Goal: Entertainment & Leisure: Consume media (video, audio)

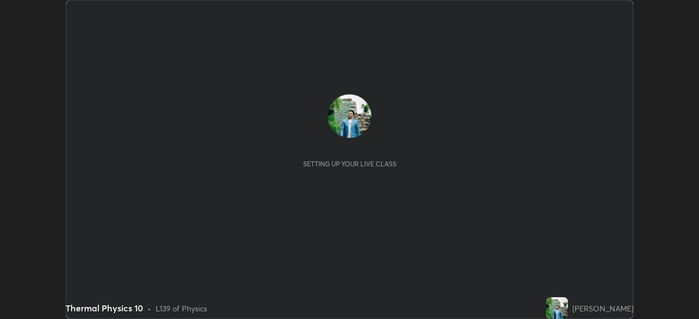
scroll to position [319, 698]
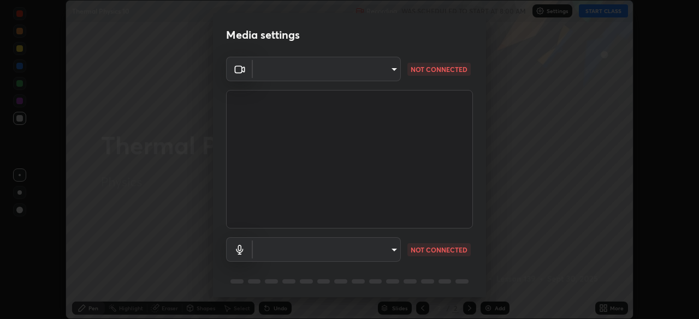
type input "09ecc5bada4ee907965ea0e478a95d4afed07b1251666ab8371fdf80b7aa1882"
type input "default"
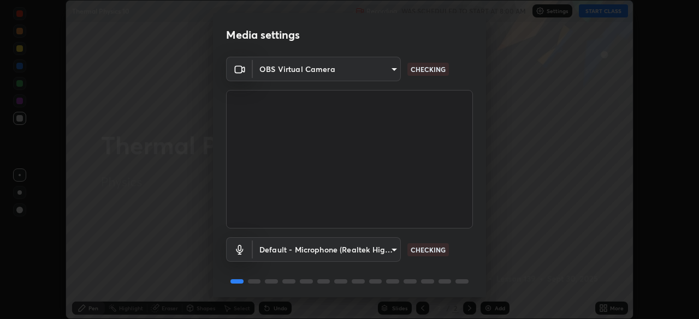
scroll to position [39, 0]
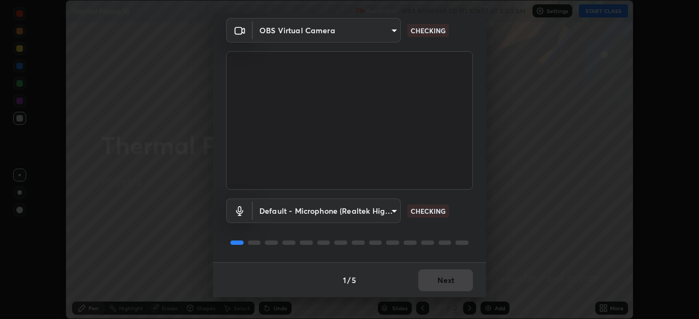
click at [439, 276] on div "1 / 5 Next" at bounding box center [349, 280] width 273 height 35
click at [435, 279] on div "1 / 5 Next" at bounding box center [349, 280] width 273 height 35
click at [435, 281] on div "1 / 5 Next" at bounding box center [349, 280] width 273 height 35
click at [436, 281] on div "1 / 5 Next" at bounding box center [349, 280] width 273 height 35
click at [438, 280] on div "1 / 5 Next" at bounding box center [349, 280] width 273 height 35
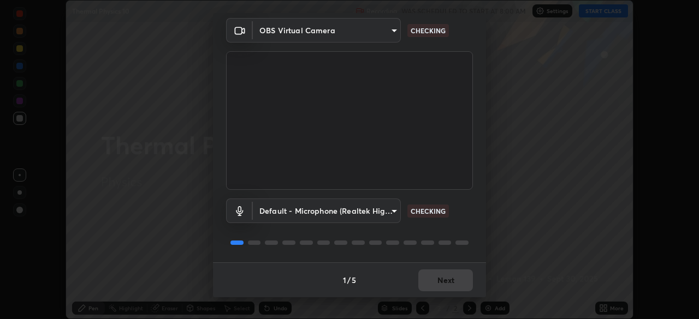
click at [436, 283] on div "1 / 5 Next" at bounding box center [349, 280] width 273 height 35
click at [436, 281] on div "1 / 5 Next" at bounding box center [349, 280] width 273 height 35
click at [434, 282] on div "1 / 5 Next" at bounding box center [349, 280] width 273 height 35
click at [434, 283] on div "1 / 5 Next" at bounding box center [349, 280] width 273 height 35
click at [432, 282] on div "1 / 5 Next" at bounding box center [349, 280] width 273 height 35
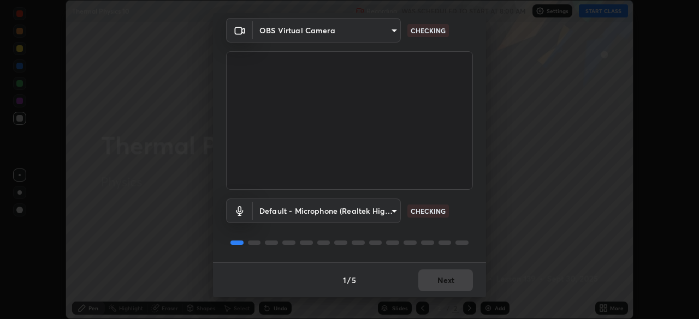
click at [433, 284] on div "1 / 5 Next" at bounding box center [349, 280] width 273 height 35
click at [434, 283] on div "1 / 5 Next" at bounding box center [349, 280] width 273 height 35
click at [434, 285] on div "1 / 5 Next" at bounding box center [349, 280] width 273 height 35
click at [434, 283] on div "1 / 5 Next" at bounding box center [349, 280] width 273 height 35
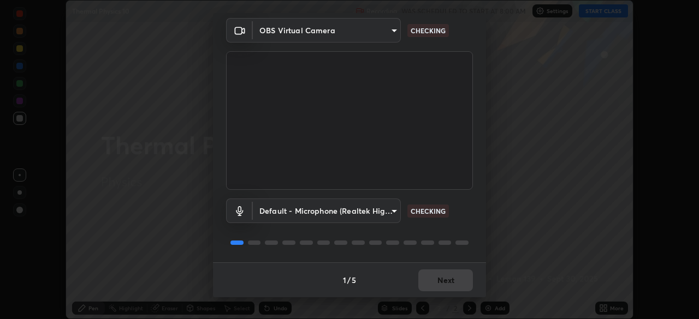
click at [434, 283] on div "1 / 5 Next" at bounding box center [349, 280] width 273 height 35
click at [435, 282] on div "1 / 5 Next" at bounding box center [349, 280] width 273 height 35
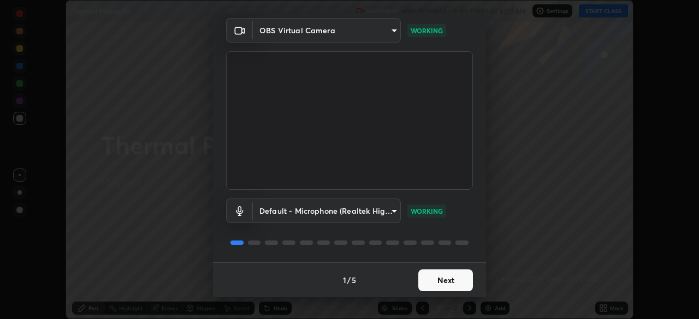
click at [435, 281] on button "Next" at bounding box center [445, 281] width 55 height 22
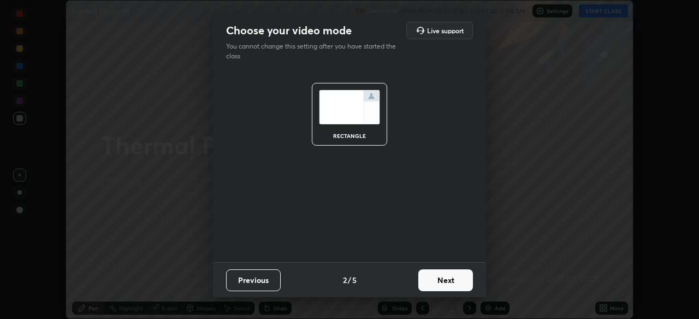
click at [435, 282] on button "Next" at bounding box center [445, 281] width 55 height 22
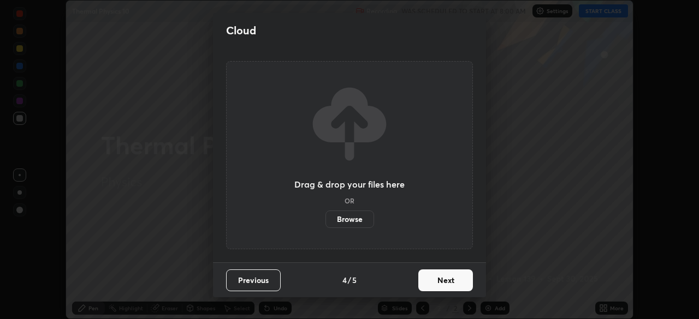
click at [435, 283] on button "Next" at bounding box center [445, 281] width 55 height 22
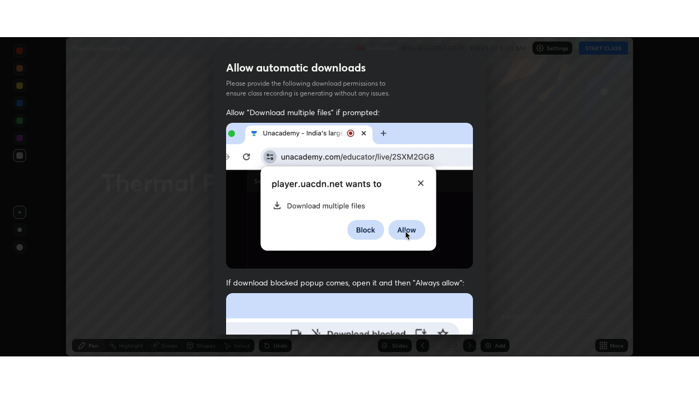
scroll to position [262, 0]
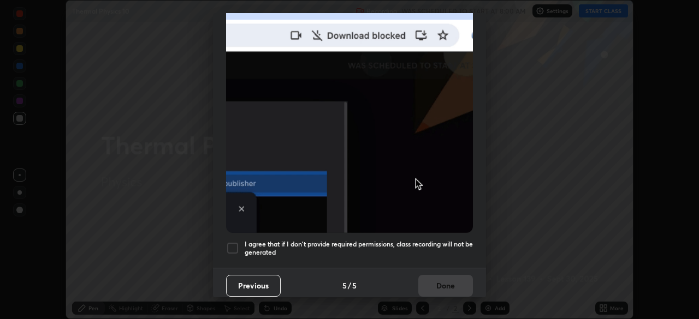
click at [234, 246] on div at bounding box center [232, 248] width 13 height 13
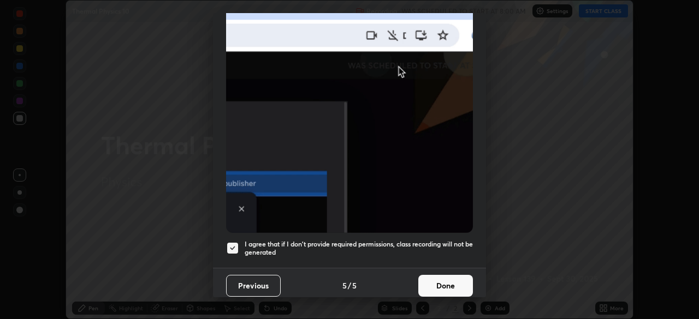
click at [430, 279] on button "Done" at bounding box center [445, 286] width 55 height 22
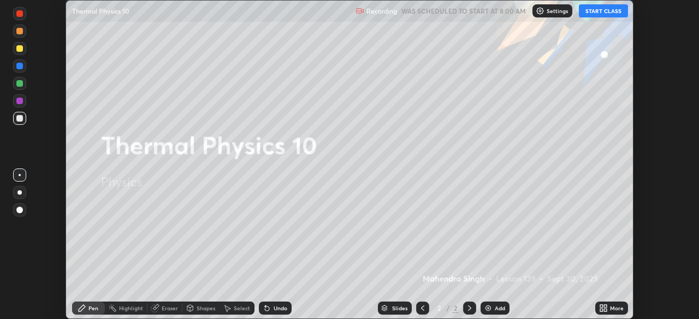
click at [607, 7] on button "START CLASS" at bounding box center [603, 10] width 49 height 13
click at [613, 311] on div "More" at bounding box center [617, 308] width 14 height 5
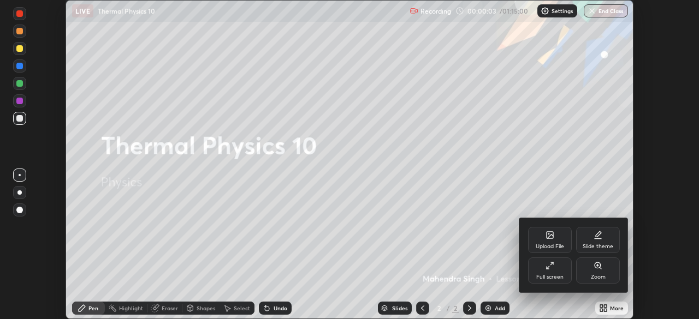
click at [562, 282] on div "Full screen" at bounding box center [550, 271] width 44 height 26
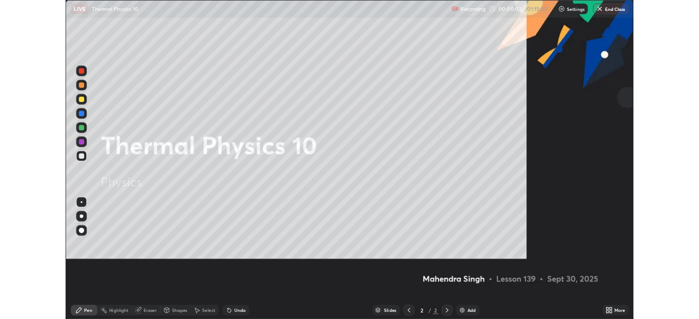
scroll to position [393, 699]
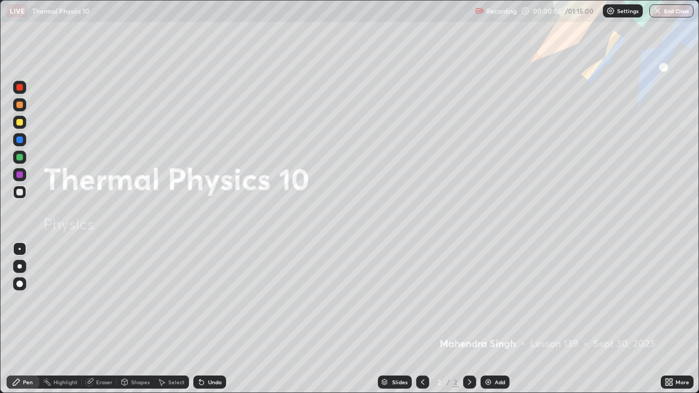
click at [495, 319] on div "Add" at bounding box center [500, 382] width 10 height 5
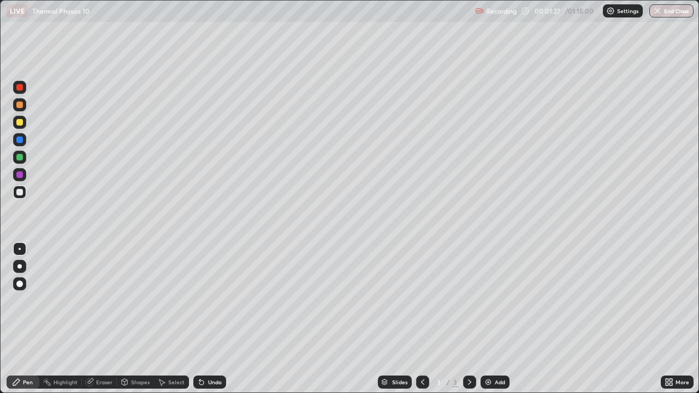
click at [209, 319] on div "Undo" at bounding box center [209, 382] width 33 height 13
click at [209, 319] on div "Undo" at bounding box center [215, 382] width 14 height 5
click at [211, 319] on div "Undo" at bounding box center [209, 382] width 33 height 13
click at [215, 319] on div "Undo" at bounding box center [215, 382] width 14 height 5
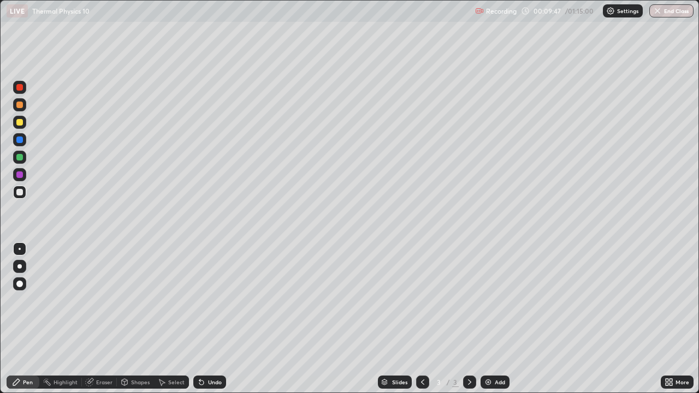
click at [496, 319] on div "Add" at bounding box center [500, 382] width 10 height 5
click at [21, 195] on div at bounding box center [19, 192] width 7 height 7
click at [203, 319] on div "Undo" at bounding box center [209, 382] width 33 height 13
click at [200, 319] on icon at bounding box center [201, 383] width 4 height 4
click at [199, 319] on icon at bounding box center [201, 383] width 4 height 4
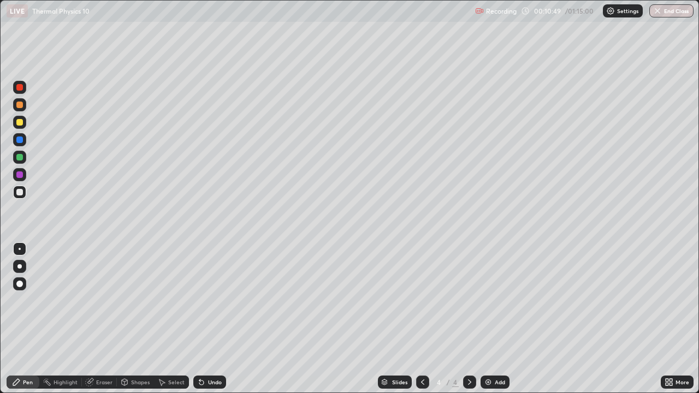
click at [199, 319] on icon at bounding box center [201, 383] width 4 height 4
click at [495, 319] on div "Add" at bounding box center [500, 382] width 10 height 5
click at [135, 319] on div "Shapes" at bounding box center [140, 382] width 19 height 5
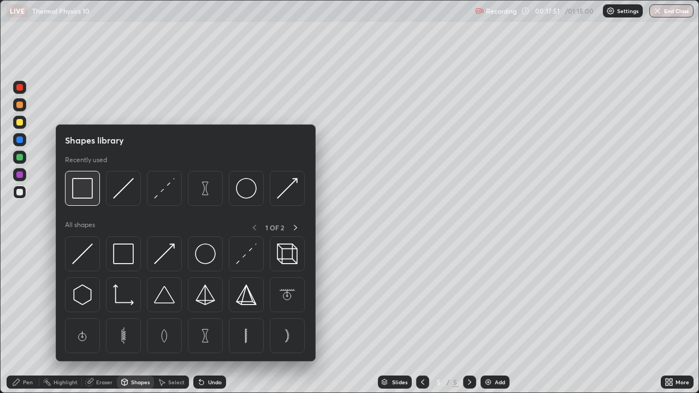
click at [88, 196] on img at bounding box center [82, 188] width 21 height 21
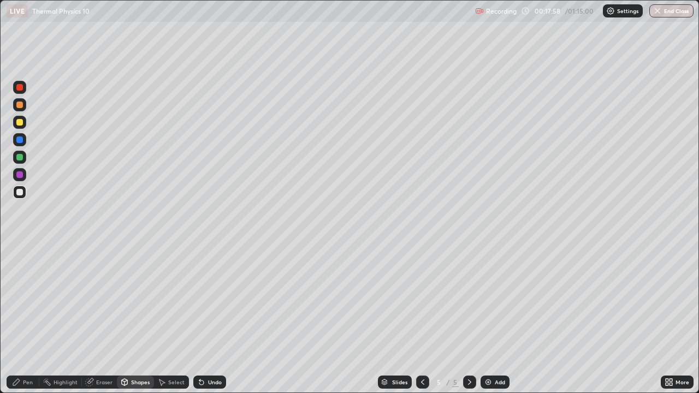
click at [21, 319] on div "Pen" at bounding box center [23, 382] width 33 height 13
click at [98, 319] on div "Eraser" at bounding box center [99, 382] width 35 height 13
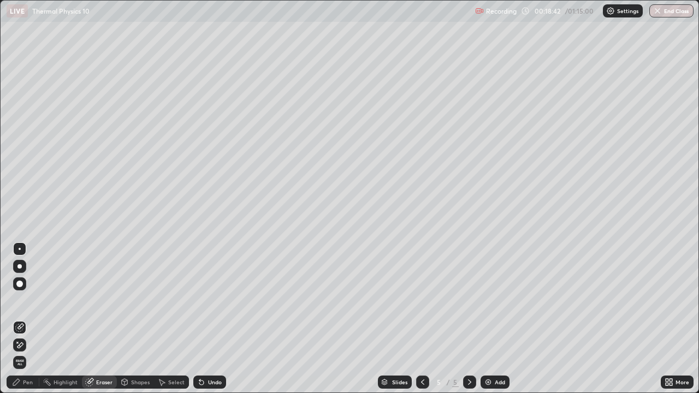
click at [31, 319] on div "Pen" at bounding box center [23, 382] width 33 height 13
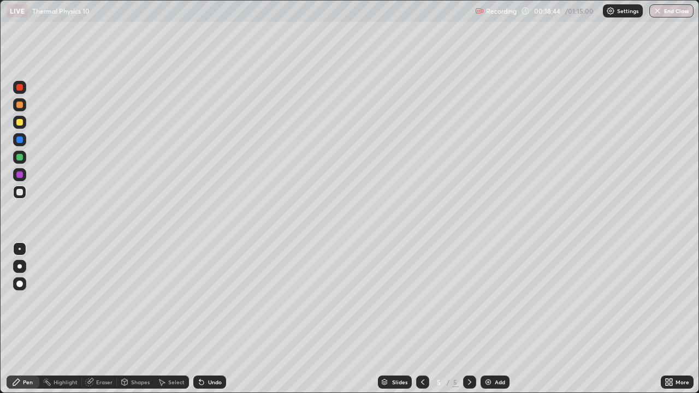
click at [95, 319] on div "Eraser" at bounding box center [99, 382] width 35 height 13
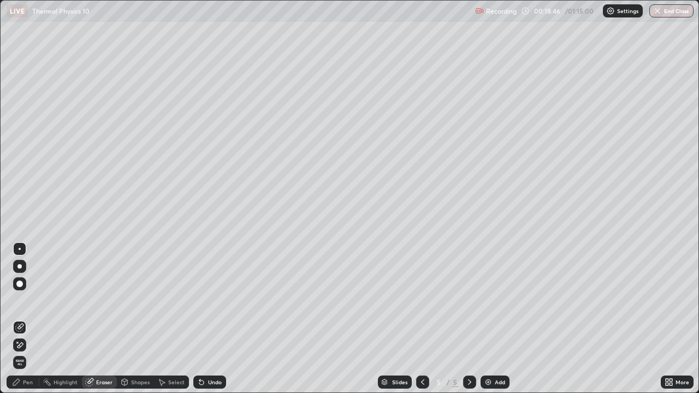
click at [25, 319] on div "Pen" at bounding box center [23, 382] width 33 height 13
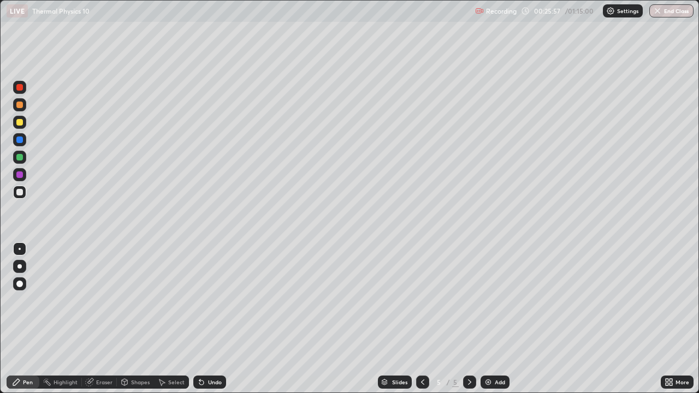
click at [495, 319] on div "Add" at bounding box center [500, 382] width 10 height 5
click at [20, 193] on div at bounding box center [19, 192] width 7 height 7
click at [20, 249] on div at bounding box center [20, 249] width 2 height 2
click at [135, 319] on div "Shapes" at bounding box center [135, 382] width 37 height 13
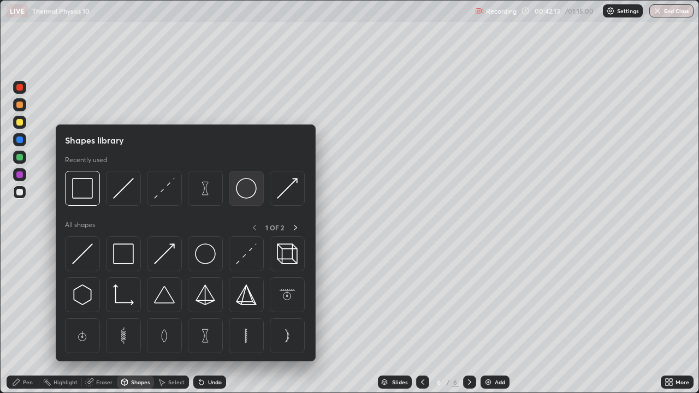
click at [248, 194] on img at bounding box center [246, 188] width 21 height 21
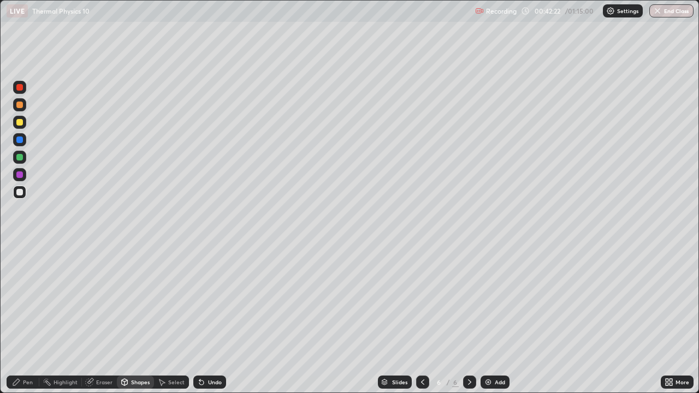
click at [171, 319] on div "Select" at bounding box center [176, 382] width 16 height 5
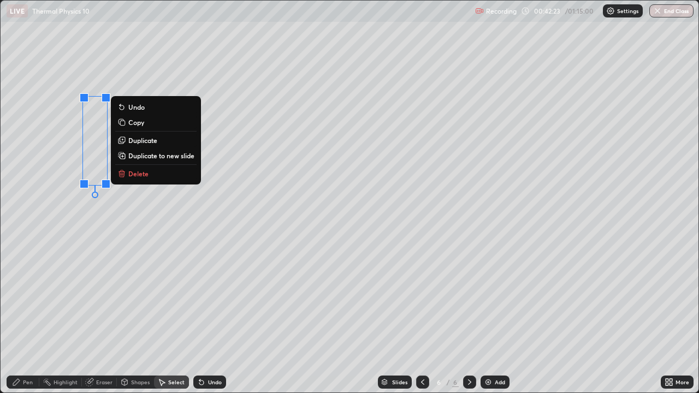
click at [145, 141] on p "Duplicate" at bounding box center [142, 140] width 29 height 9
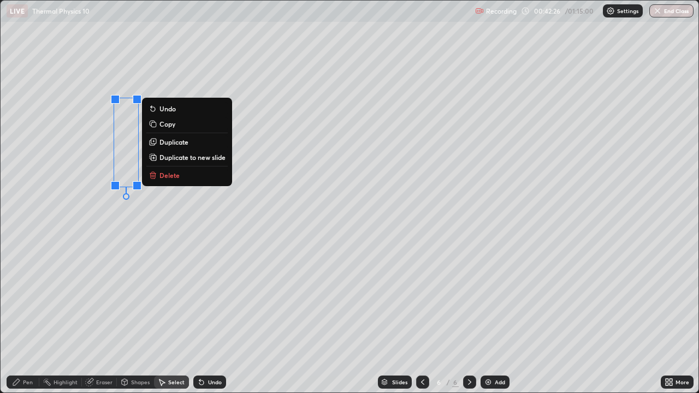
click at [163, 144] on p "Duplicate" at bounding box center [173, 142] width 29 height 9
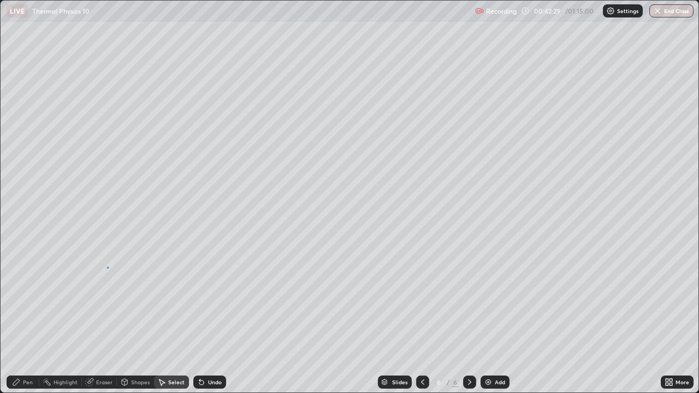
click at [107, 267] on div "0 ° Undo Copy Duplicate Duplicate to new slide Delete" at bounding box center [350, 197] width 698 height 392
click at [26, 319] on div "Pen" at bounding box center [23, 382] width 33 height 13
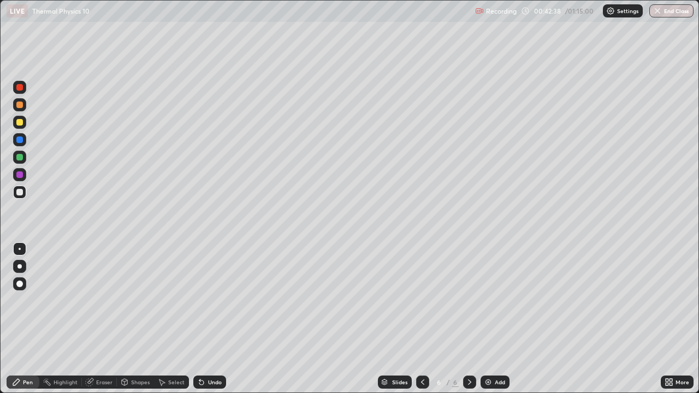
click at [167, 319] on div "Select" at bounding box center [171, 382] width 35 height 13
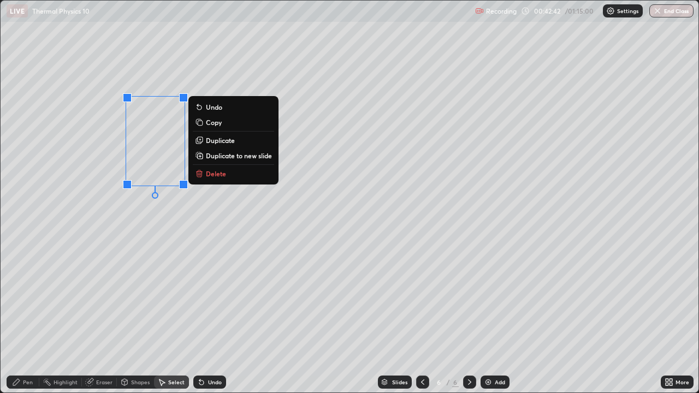
click at [145, 235] on div "0 ° Undo Copy Duplicate Duplicate to new slide Delete" at bounding box center [350, 197] width 698 height 392
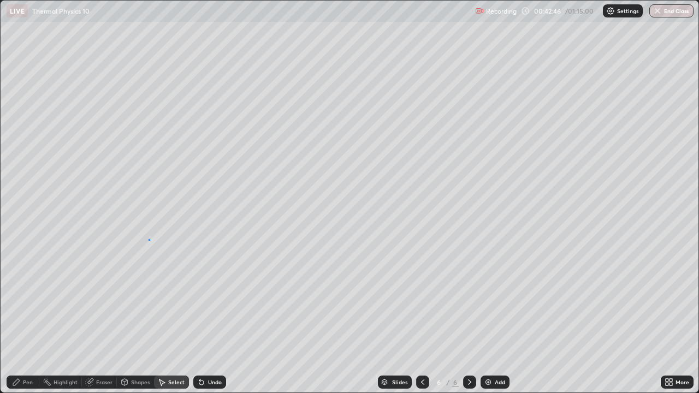
click at [149, 239] on div "0 ° Undo Copy Duplicate Duplicate to new slide Delete" at bounding box center [350, 197] width 698 height 392
click at [137, 246] on div "0 ° Undo Copy Duplicate Duplicate to new slide Delete" at bounding box center [350, 197] width 698 height 392
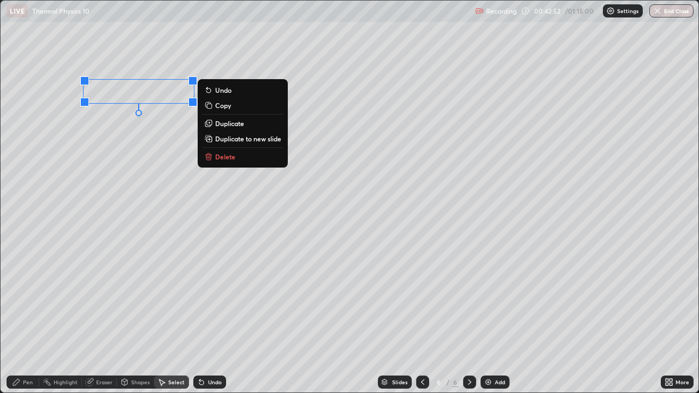
click at [140, 242] on div "0 ° Undo Copy Duplicate Duplicate to new slide Delete" at bounding box center [350, 197] width 698 height 392
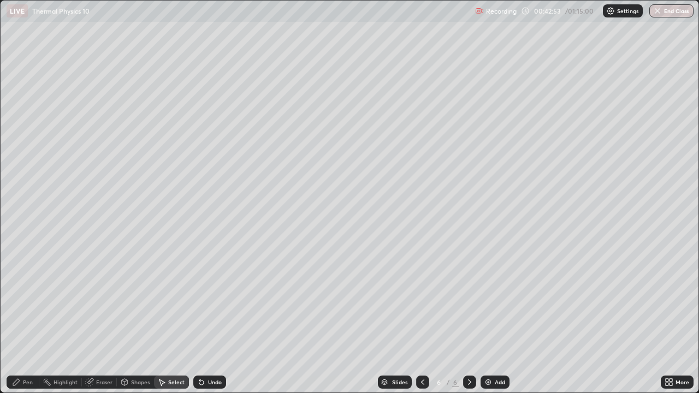
click at [14, 319] on icon at bounding box center [16, 382] width 7 height 7
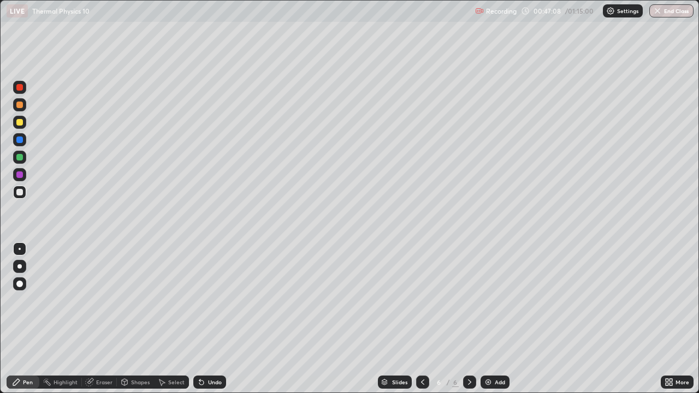
click at [499, 319] on div "Add" at bounding box center [500, 382] width 10 height 5
click at [138, 319] on div "Shapes" at bounding box center [140, 382] width 19 height 5
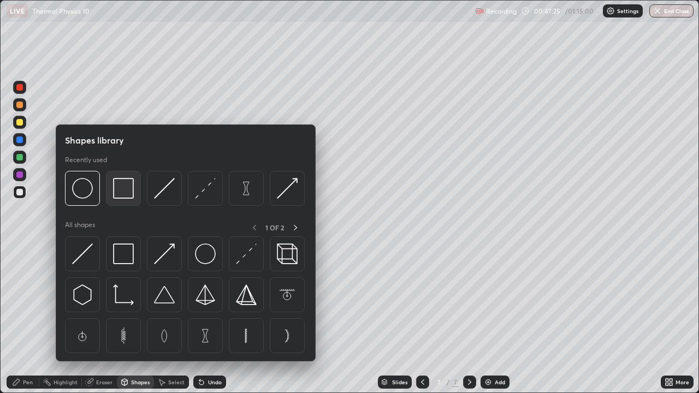
click at [129, 192] on img at bounding box center [123, 188] width 21 height 21
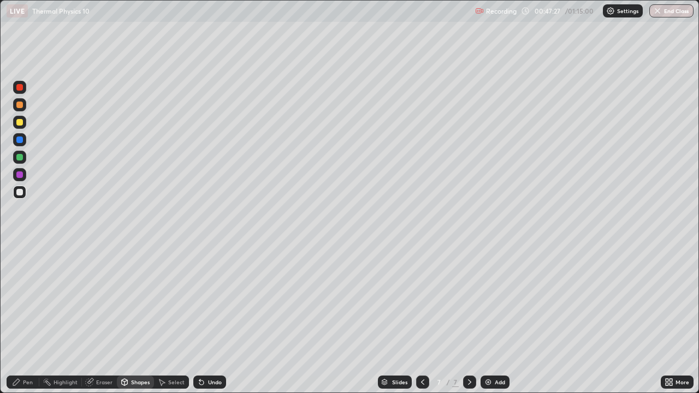
click at [21, 319] on div "Pen" at bounding box center [23, 382] width 33 height 13
click at [20, 159] on div at bounding box center [19, 157] width 7 height 7
click at [20, 177] on div at bounding box center [19, 174] width 7 height 7
click at [19, 193] on div at bounding box center [19, 192] width 7 height 7
click at [171, 319] on div "Select" at bounding box center [176, 382] width 16 height 5
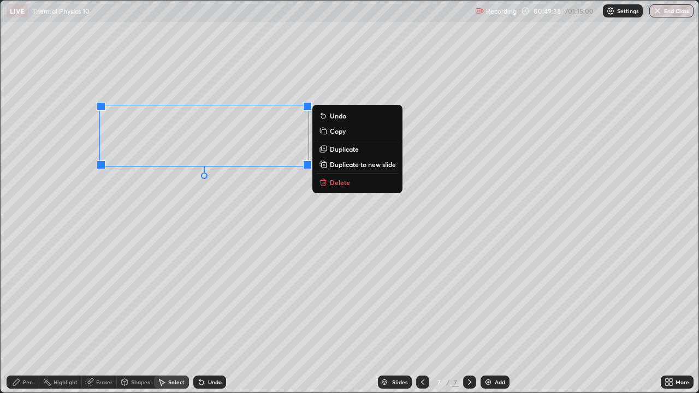
click at [337, 148] on p "Duplicate" at bounding box center [344, 149] width 29 height 9
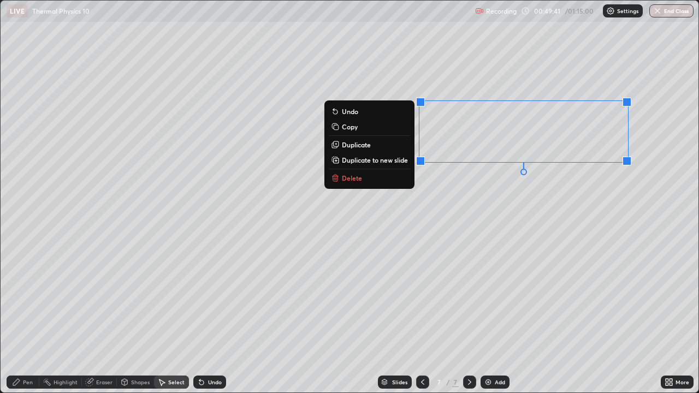
click at [479, 245] on div "0 ° Undo Copy Duplicate Duplicate to new slide Delete" at bounding box center [350, 197] width 698 height 392
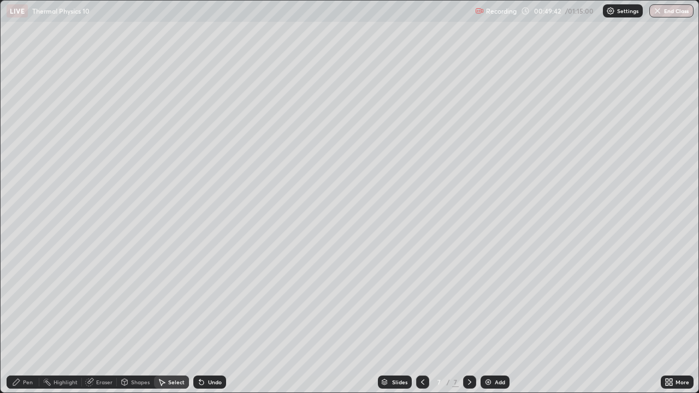
click at [24, 319] on div "Pen" at bounding box center [28, 382] width 10 height 5
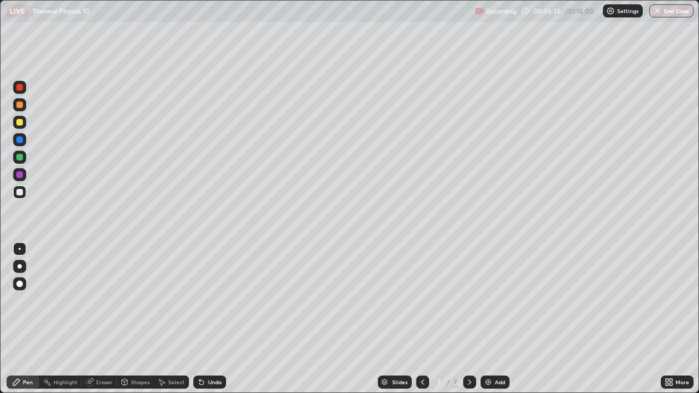
click at [500, 319] on div "Add" at bounding box center [500, 382] width 10 height 5
click at [143, 319] on div "Shapes" at bounding box center [140, 382] width 19 height 5
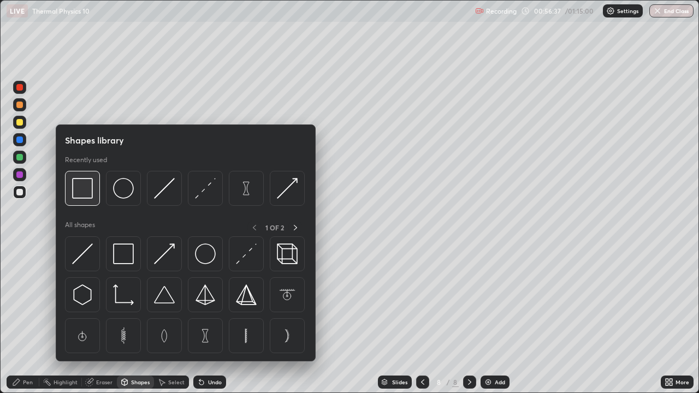
click at [87, 193] on img at bounding box center [82, 188] width 21 height 21
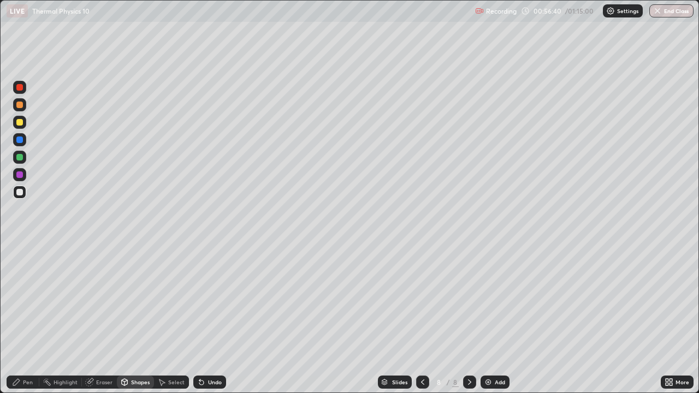
click at [23, 319] on div "Pen" at bounding box center [28, 382] width 10 height 5
click at [419, 319] on icon at bounding box center [422, 382] width 9 height 9
click at [463, 319] on div at bounding box center [469, 382] width 13 height 22
click at [135, 319] on div "Shapes" at bounding box center [140, 382] width 19 height 5
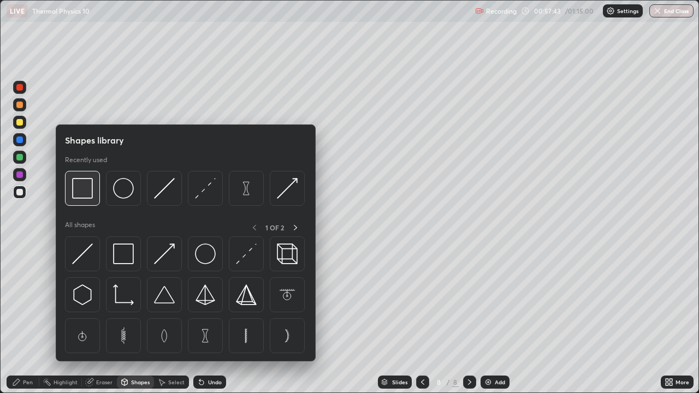
click at [86, 192] on img at bounding box center [82, 188] width 21 height 21
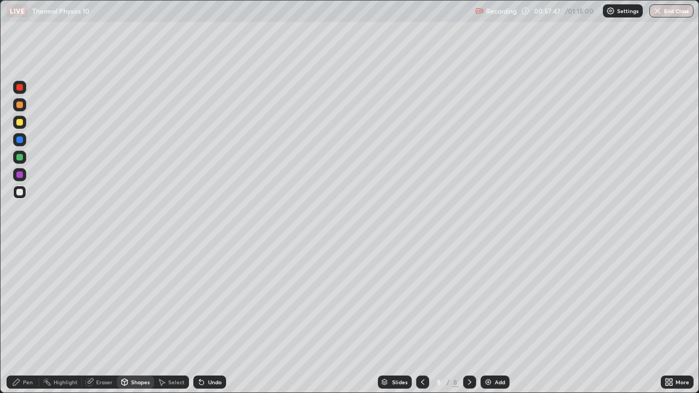
click at [164, 319] on icon at bounding box center [161, 382] width 9 height 9
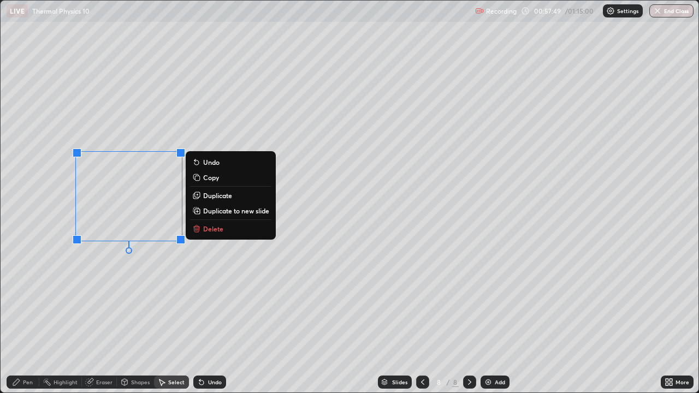
click at [205, 199] on p "Duplicate" at bounding box center [217, 195] width 29 height 9
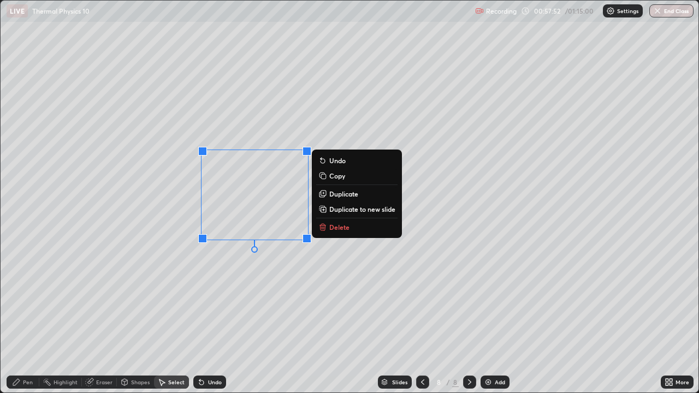
click at [137, 282] on div "0 ° Undo Copy Duplicate Duplicate to new slide Delete" at bounding box center [350, 197] width 698 height 392
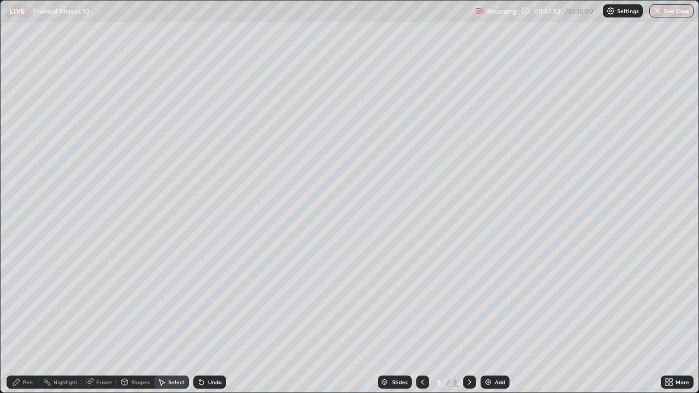
click at [25, 319] on div "Pen" at bounding box center [28, 382] width 10 height 5
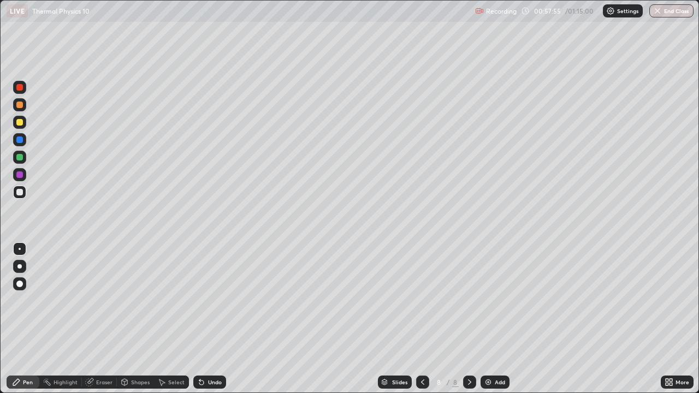
click at [133, 319] on div "Shapes" at bounding box center [135, 382] width 37 height 13
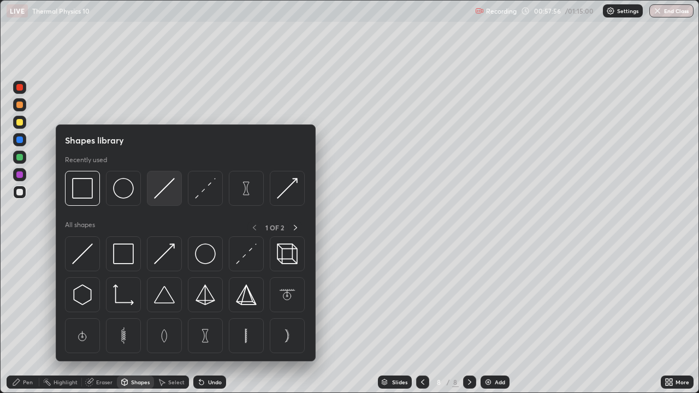
click at [163, 187] on img at bounding box center [164, 188] width 21 height 21
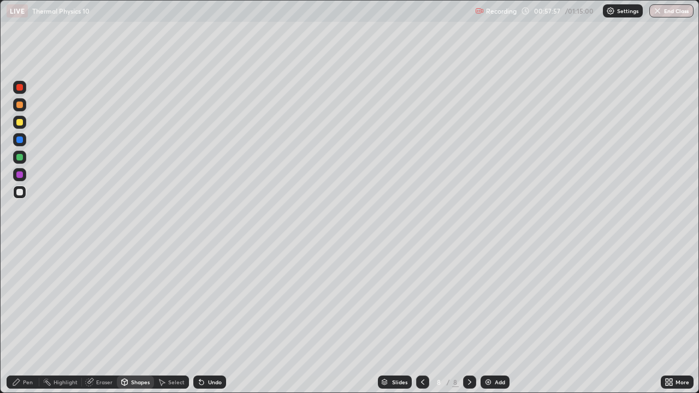
click at [20, 157] on div at bounding box center [19, 157] width 7 height 7
click at [18, 319] on icon at bounding box center [16, 382] width 9 height 9
click at [15, 196] on div at bounding box center [19, 192] width 13 height 13
click at [20, 158] on div at bounding box center [19, 157] width 7 height 7
click at [22, 198] on div at bounding box center [19, 192] width 13 height 13
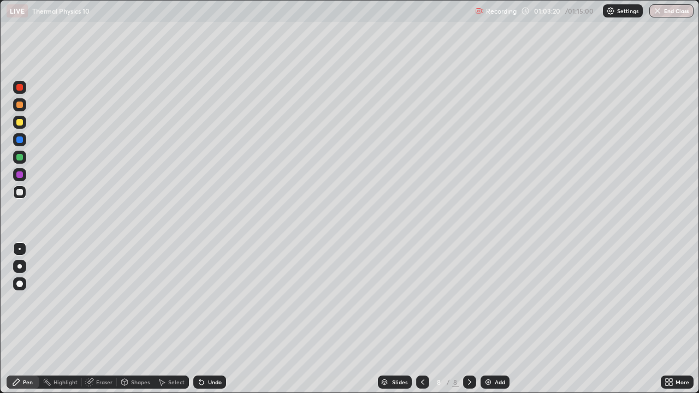
click at [501, 319] on div "Add" at bounding box center [500, 382] width 10 height 5
click at [139, 319] on div "Shapes" at bounding box center [135, 382] width 37 height 13
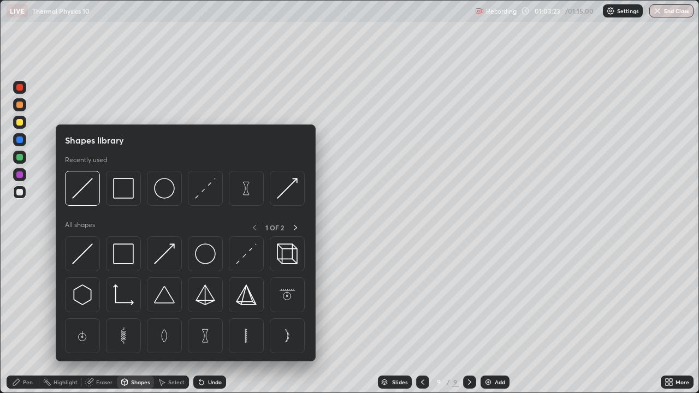
click at [25, 319] on div "Pen" at bounding box center [28, 382] width 10 height 5
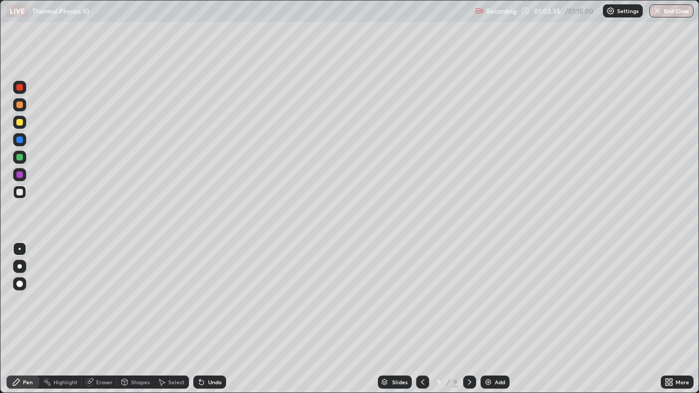
click at [140, 319] on div "Shapes" at bounding box center [140, 382] width 19 height 5
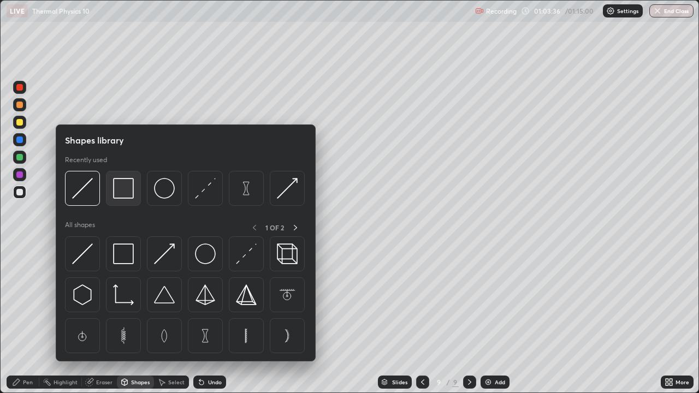
click at [124, 194] on img at bounding box center [123, 188] width 21 height 21
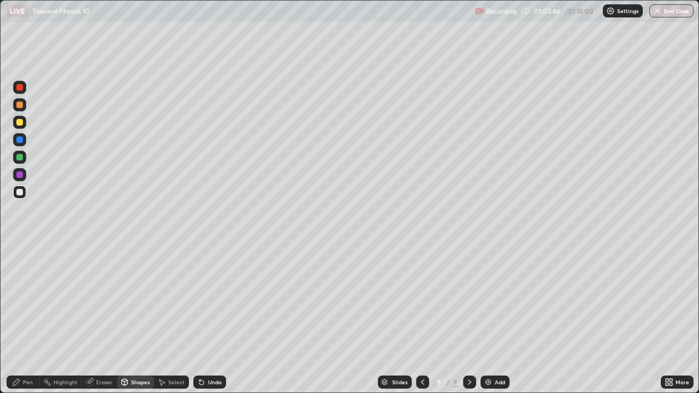
click at [24, 319] on div "Pen" at bounding box center [28, 382] width 10 height 5
click at [18, 158] on div at bounding box center [19, 157] width 7 height 7
click at [212, 319] on div "Undo" at bounding box center [215, 382] width 14 height 5
click at [204, 319] on icon at bounding box center [201, 382] width 9 height 9
click at [19, 124] on div at bounding box center [19, 122] width 7 height 7
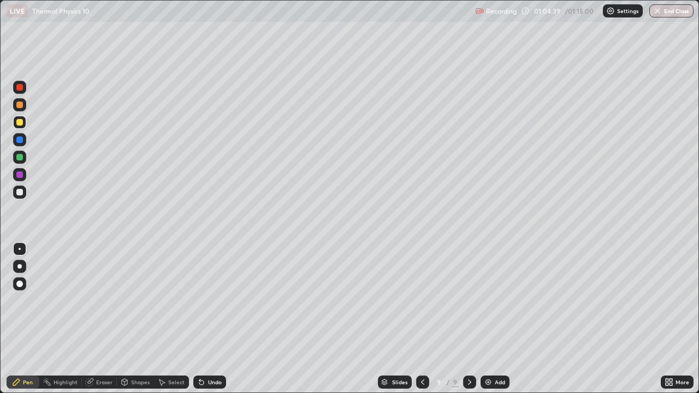
click at [19, 193] on div at bounding box center [19, 192] width 7 height 7
click at [95, 319] on div "Eraser" at bounding box center [99, 382] width 35 height 13
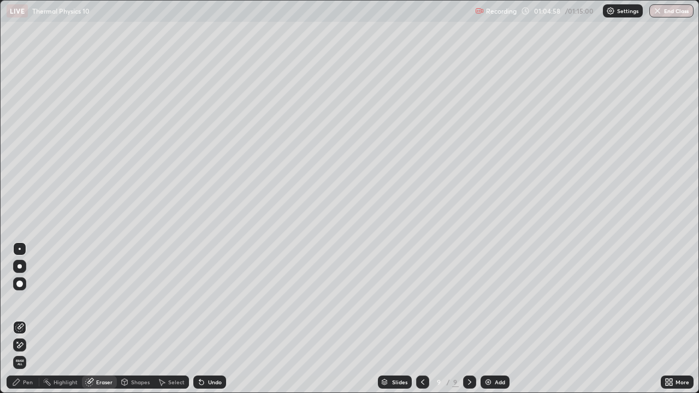
click at [29, 319] on div "Pen" at bounding box center [28, 382] width 10 height 5
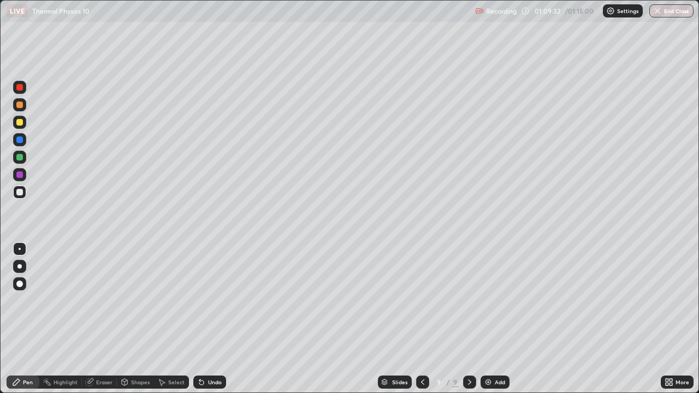
click at [20, 123] on div at bounding box center [19, 122] width 7 height 7
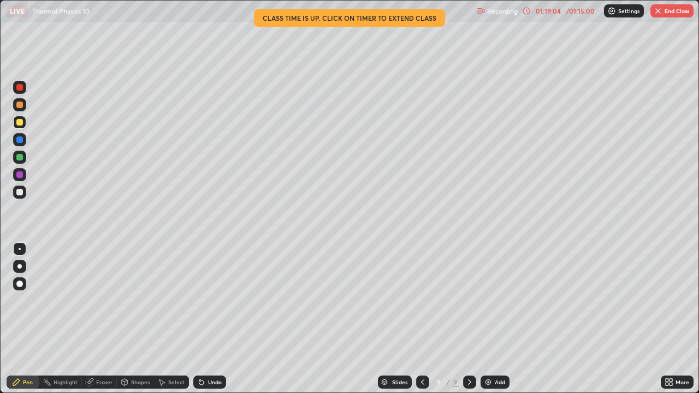
click at [492, 319] on div "Add" at bounding box center [495, 382] width 29 height 13
click at [668, 16] on button "End Class" at bounding box center [671, 10] width 43 height 13
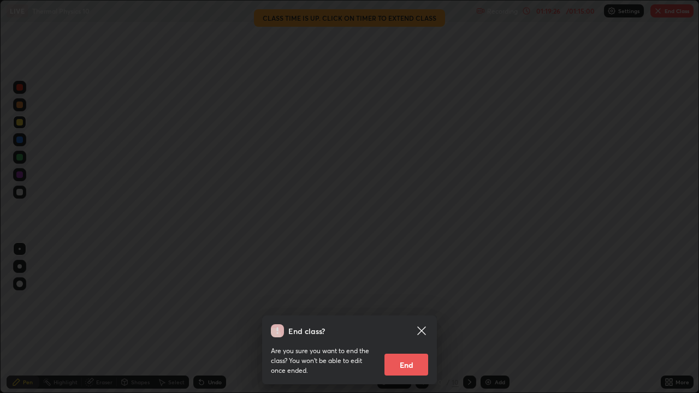
click at [417, 319] on button "End" at bounding box center [406, 365] width 44 height 22
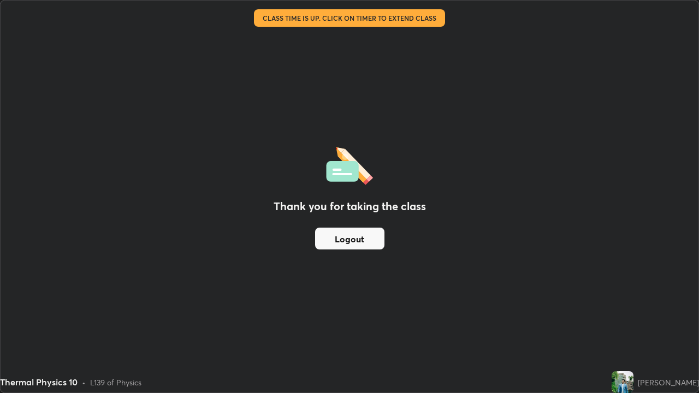
click at [494, 177] on div "Thank you for taking the class Logout" at bounding box center [350, 197] width 698 height 392
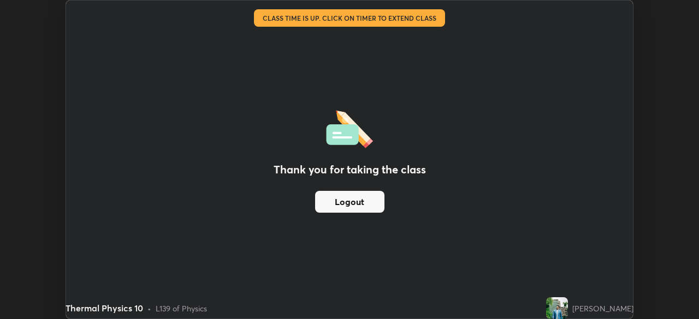
scroll to position [54291, 53911]
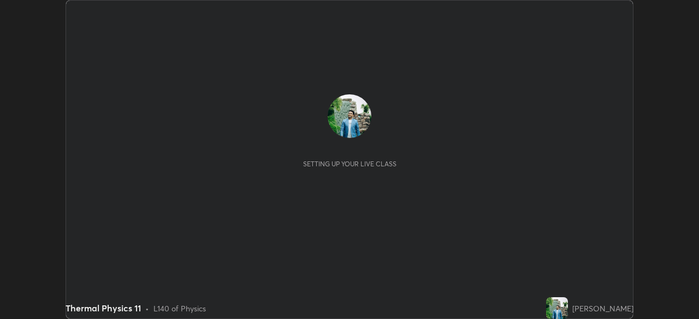
scroll to position [319, 698]
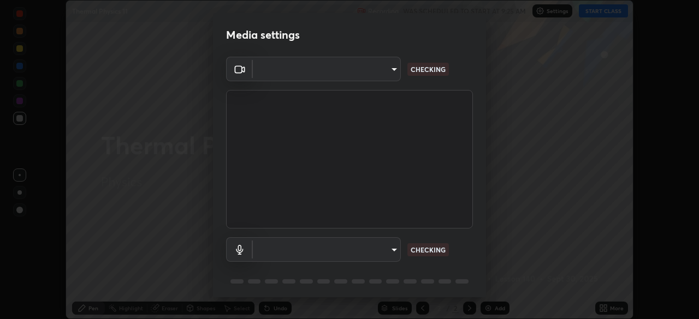
type input "09ecc5bada4ee907965ea0e478a95d4afed07b1251666ab8371fdf80b7aa1882"
type input "default"
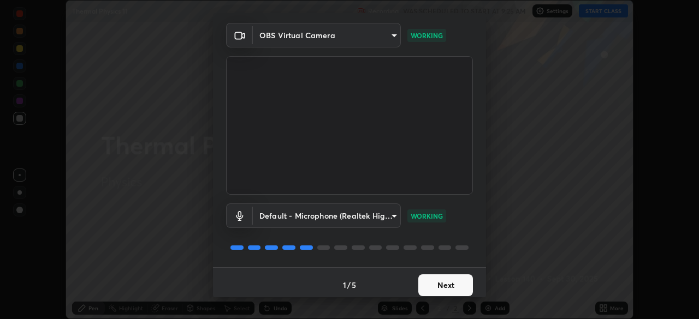
scroll to position [39, 0]
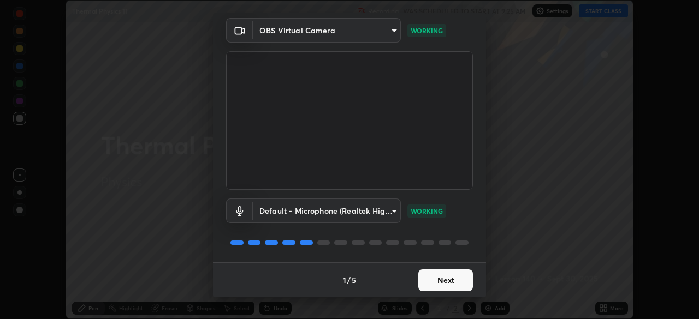
click at [439, 283] on button "Next" at bounding box center [445, 281] width 55 height 22
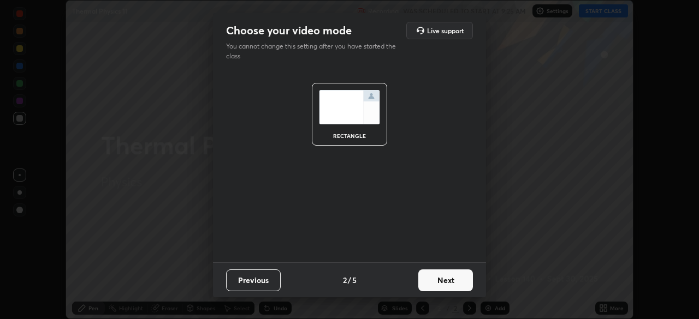
scroll to position [0, 0]
click at [439, 281] on button "Next" at bounding box center [445, 281] width 55 height 22
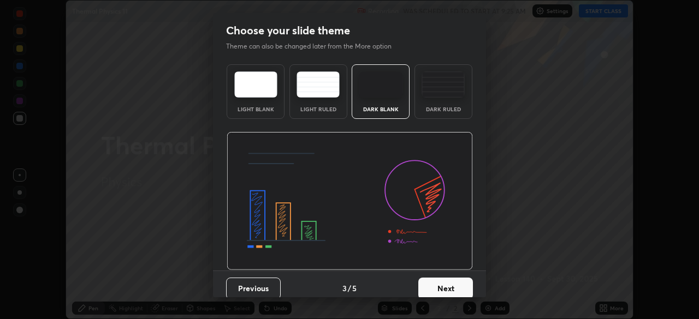
click at [441, 280] on button "Next" at bounding box center [445, 289] width 55 height 22
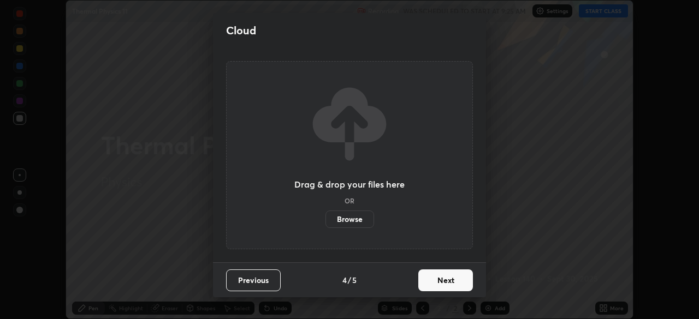
click at [444, 286] on button "Next" at bounding box center [445, 281] width 55 height 22
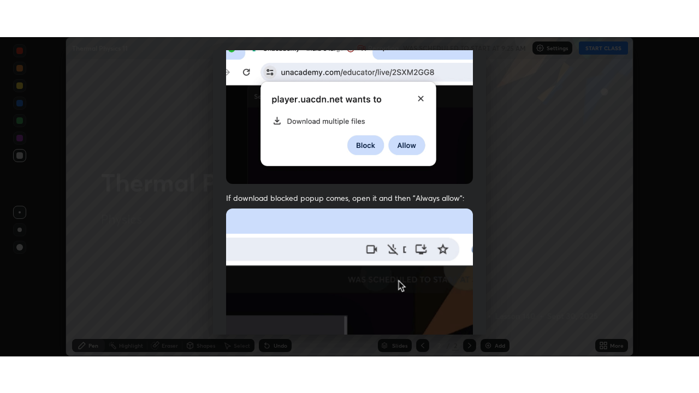
scroll to position [262, 0]
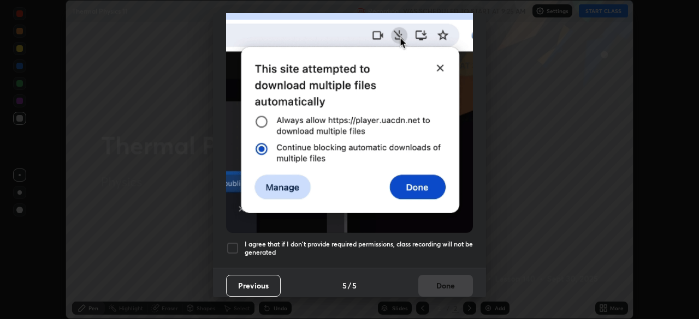
click at [238, 242] on div at bounding box center [232, 248] width 13 height 13
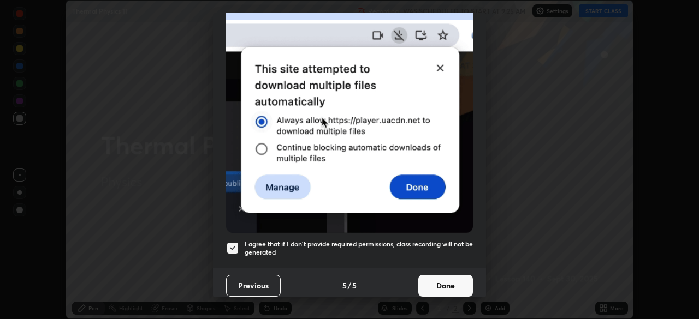
click at [443, 275] on button "Done" at bounding box center [445, 286] width 55 height 22
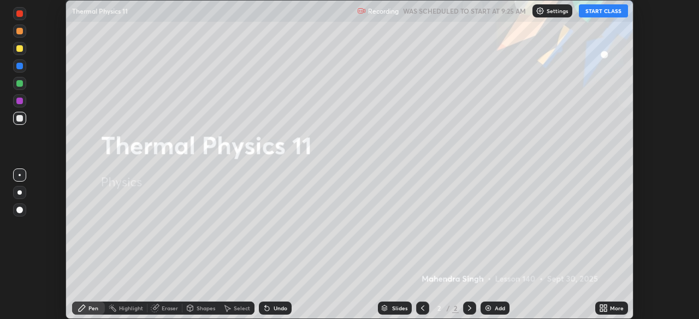
click at [602, 13] on button "START CLASS" at bounding box center [603, 10] width 49 height 13
click at [506, 306] on div "Add" at bounding box center [495, 308] width 29 height 13
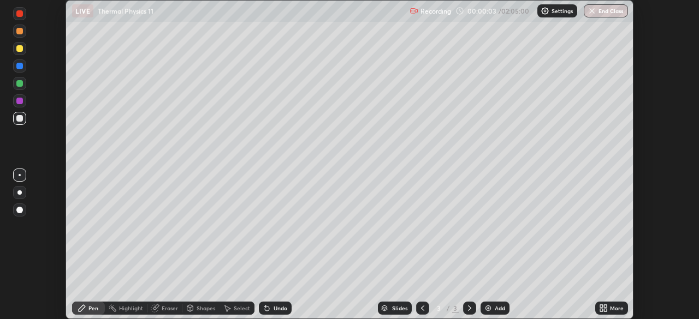
click at [605, 303] on div "More" at bounding box center [611, 308] width 33 height 13
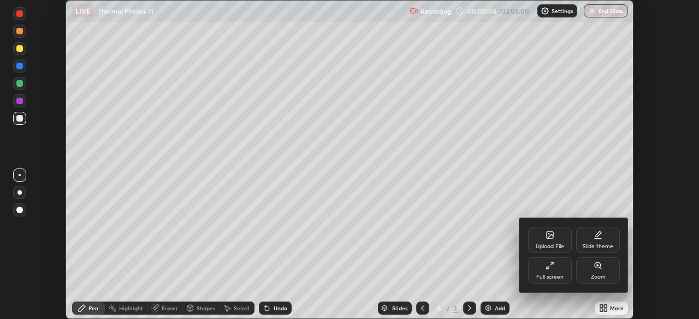
click at [553, 279] on div "Full screen" at bounding box center [549, 277] width 27 height 5
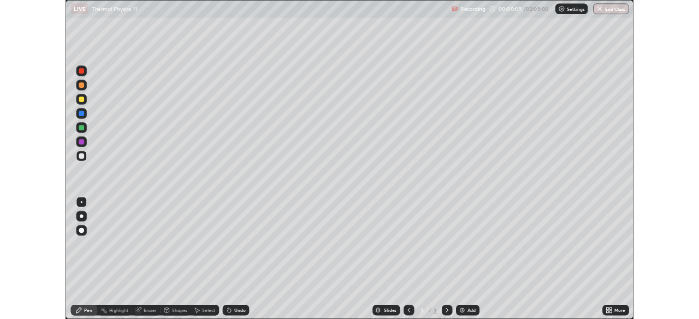
scroll to position [393, 699]
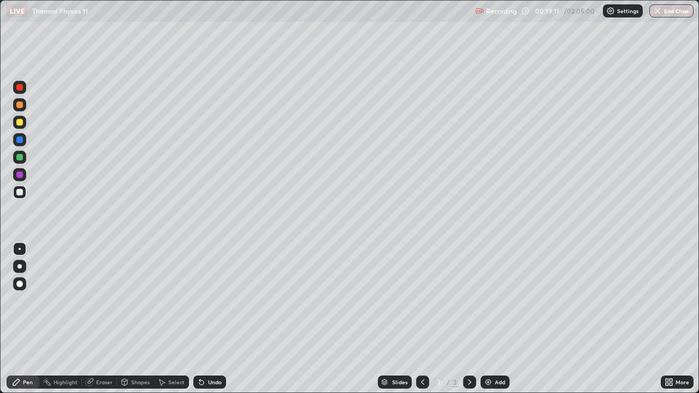
click at [212, 319] on div "Undo" at bounding box center [215, 382] width 14 height 5
click at [20, 191] on div at bounding box center [19, 192] width 7 height 7
click at [144, 319] on div "Shapes" at bounding box center [140, 382] width 19 height 5
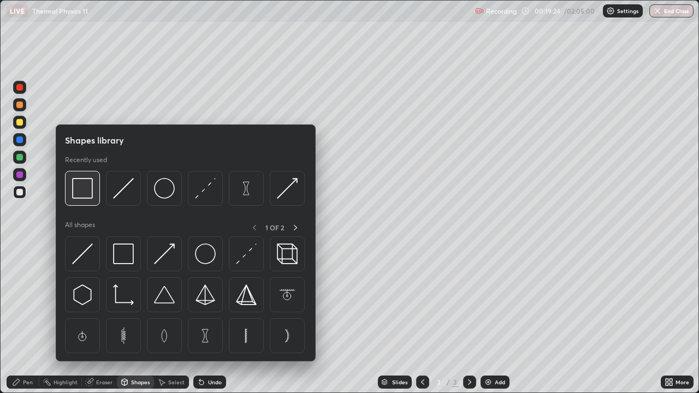
click at [87, 198] on img at bounding box center [82, 188] width 21 height 21
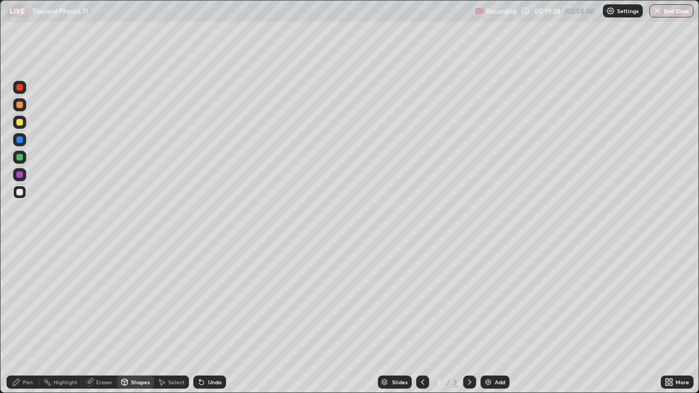
click at [25, 319] on div "Pen" at bounding box center [28, 382] width 10 height 5
click at [20, 123] on div at bounding box center [19, 122] width 7 height 7
click at [18, 193] on div at bounding box center [19, 192] width 7 height 7
click at [174, 319] on div "Select" at bounding box center [176, 382] width 16 height 5
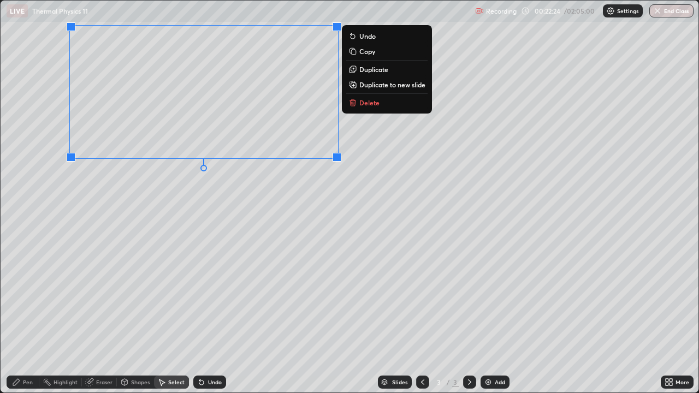
click at [361, 102] on p "Delete" at bounding box center [369, 102] width 20 height 9
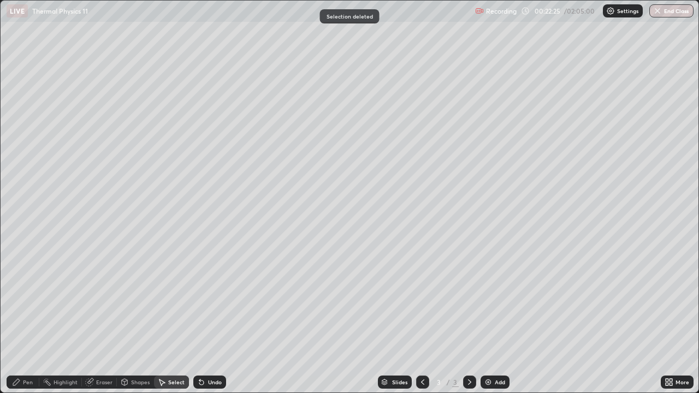
click at [31, 319] on div "Pen" at bounding box center [28, 382] width 10 height 5
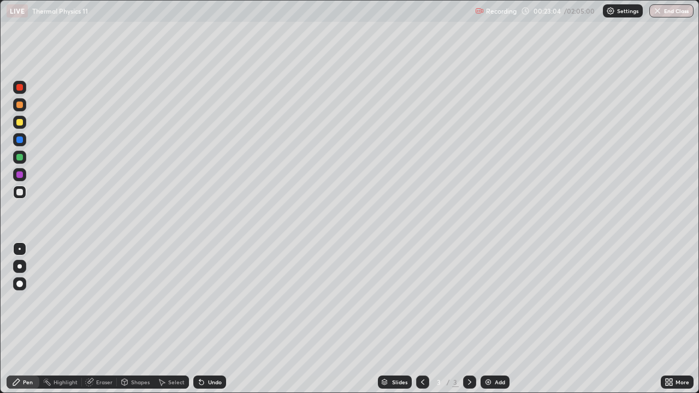
click at [210, 319] on div "Undo" at bounding box center [215, 382] width 14 height 5
click at [135, 319] on div "Shapes" at bounding box center [135, 382] width 37 height 13
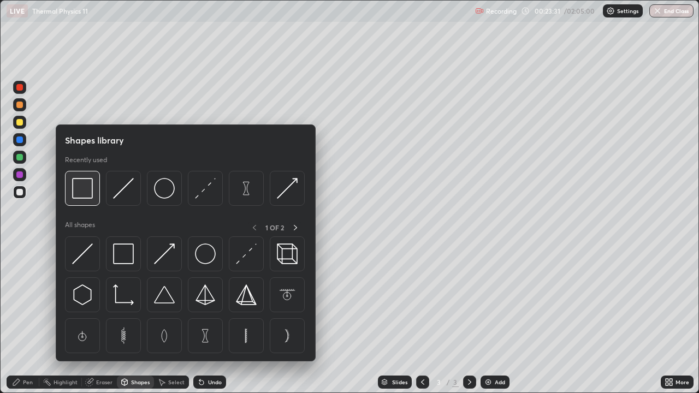
click at [85, 195] on img at bounding box center [82, 188] width 21 height 21
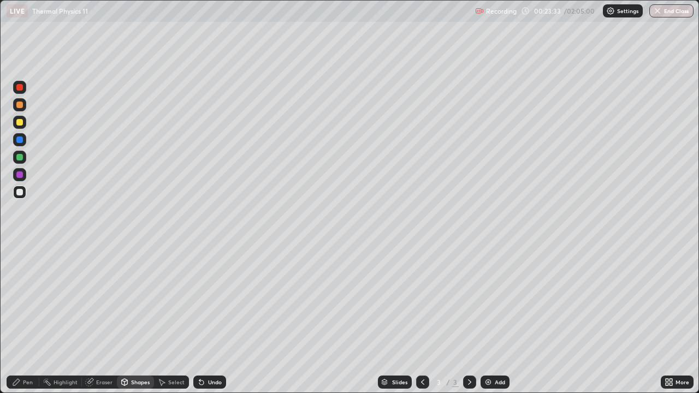
click at [26, 319] on div "Pen" at bounding box center [28, 382] width 10 height 5
click at [200, 319] on icon at bounding box center [201, 383] width 4 height 4
click at [57, 319] on div "Highlight" at bounding box center [66, 382] width 24 height 5
click at [20, 319] on icon at bounding box center [16, 382] width 9 height 9
click at [56, 319] on div "Highlight" at bounding box center [66, 382] width 24 height 5
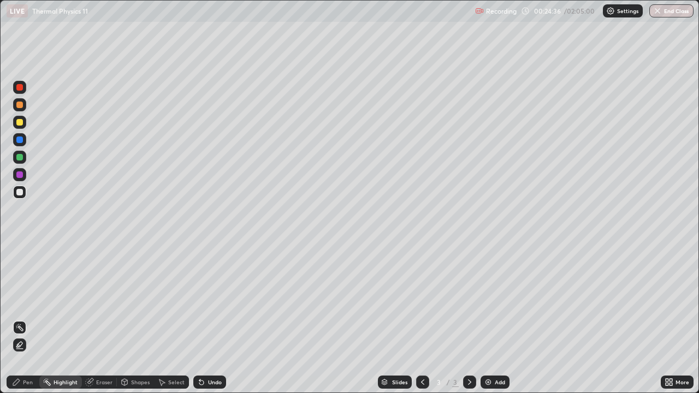
click at [135, 319] on div "Shapes" at bounding box center [135, 382] width 37 height 13
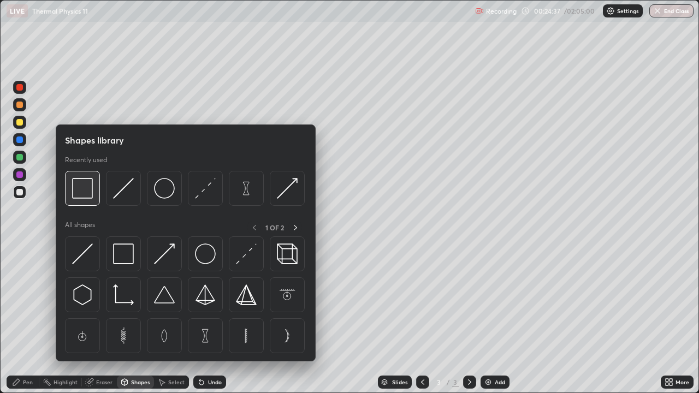
click at [84, 192] on img at bounding box center [82, 188] width 21 height 21
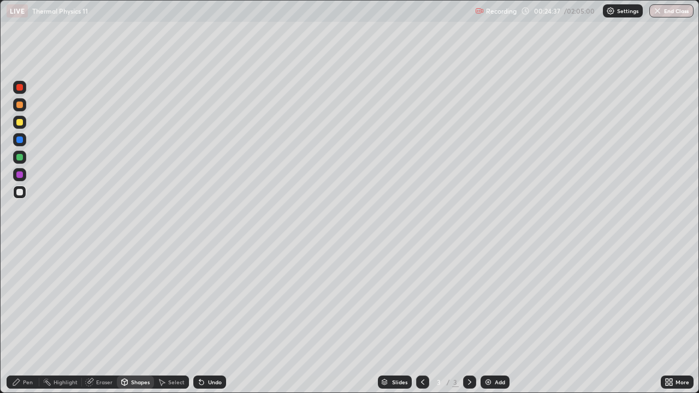
click at [20, 192] on div at bounding box center [19, 192] width 7 height 7
click at [209, 319] on div "Undo" at bounding box center [215, 382] width 14 height 5
click at [208, 319] on div "Undo" at bounding box center [215, 382] width 14 height 5
click at [134, 319] on div "Shapes" at bounding box center [140, 382] width 19 height 5
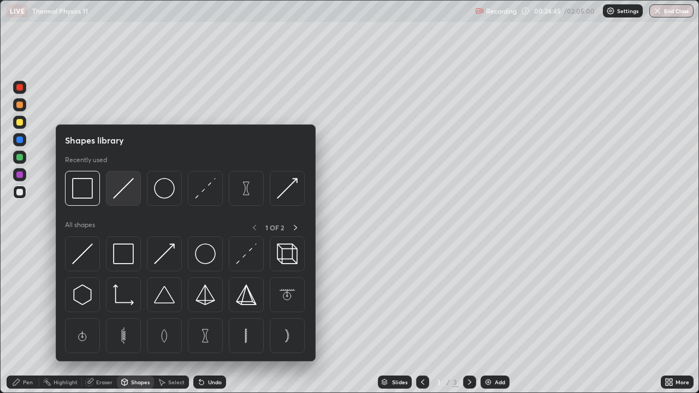
click at [123, 191] on img at bounding box center [123, 188] width 21 height 21
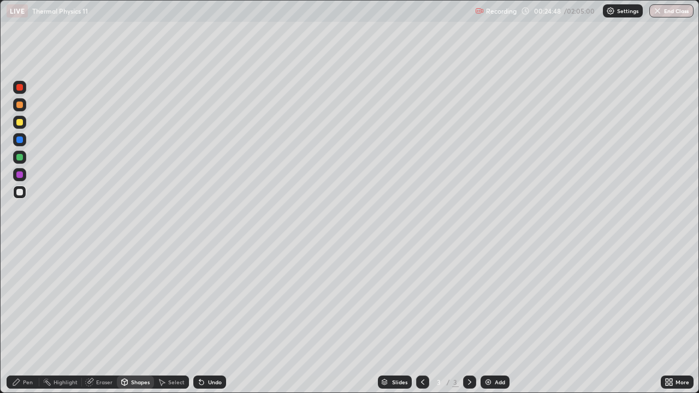
click at [31, 319] on div "Pen" at bounding box center [28, 382] width 10 height 5
click at [203, 319] on div "Undo" at bounding box center [209, 382] width 33 height 13
click at [205, 319] on div "Undo" at bounding box center [209, 382] width 33 height 13
click at [206, 319] on div "Undo" at bounding box center [209, 382] width 33 height 13
click at [199, 319] on icon at bounding box center [199, 380] width 1 height 1
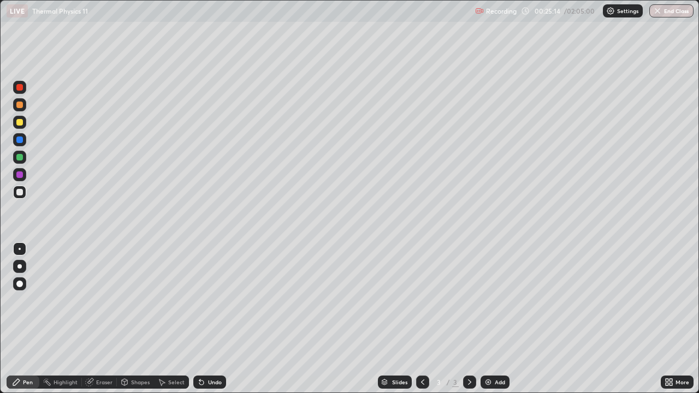
click at [96, 319] on div "Eraser" at bounding box center [104, 382] width 16 height 5
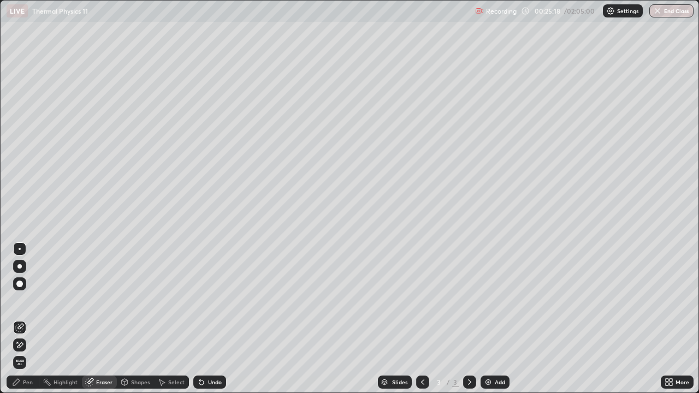
click at [57, 319] on div "Highlight" at bounding box center [66, 382] width 24 height 5
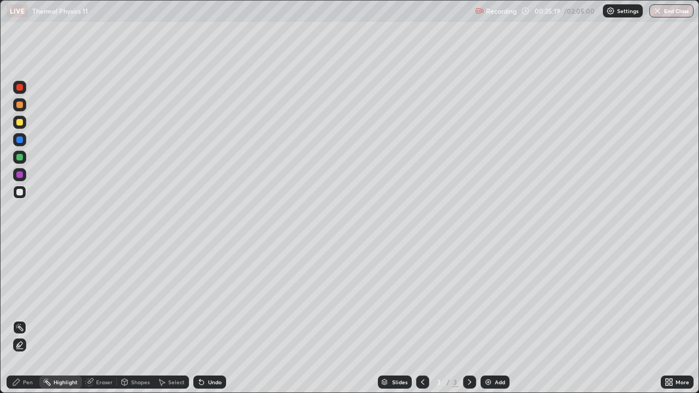
click at [24, 319] on div "Pen" at bounding box center [28, 382] width 10 height 5
click at [490, 319] on img at bounding box center [488, 382] width 9 height 9
click at [22, 196] on div at bounding box center [19, 192] width 13 height 13
click at [138, 319] on div "Shapes" at bounding box center [140, 382] width 19 height 5
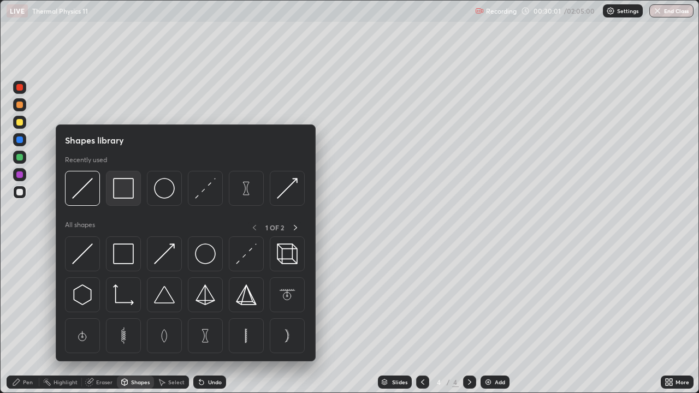
click at [122, 198] on img at bounding box center [123, 188] width 21 height 21
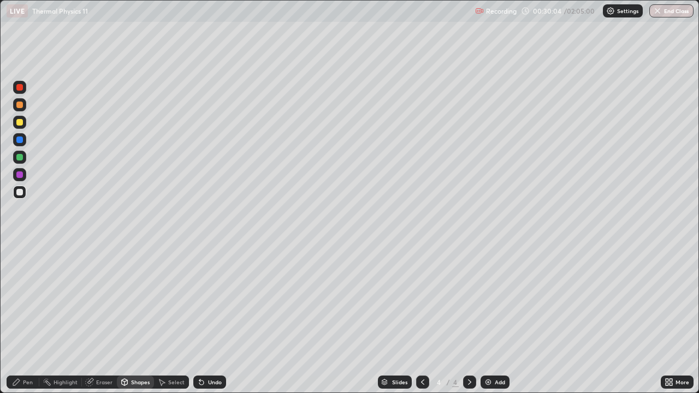
click at [22, 319] on div "Pen" at bounding box center [23, 382] width 33 height 13
click at [19, 124] on div at bounding box center [19, 122] width 7 height 7
click at [20, 192] on div at bounding box center [19, 192] width 7 height 7
click at [18, 196] on div at bounding box center [19, 192] width 13 height 13
click at [210, 319] on div "Undo" at bounding box center [215, 382] width 14 height 5
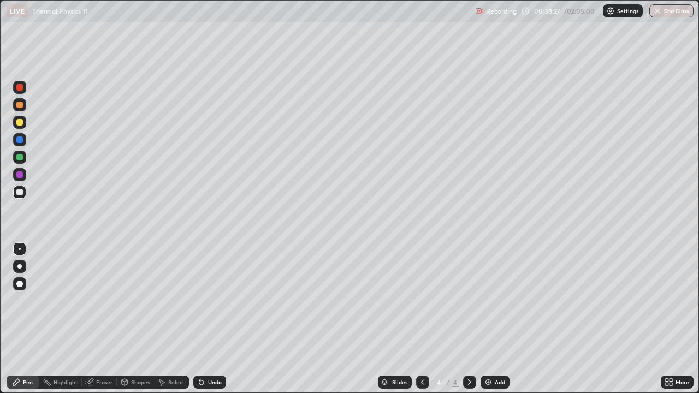
click at [62, 319] on div "Highlight" at bounding box center [66, 382] width 24 height 5
click at [495, 319] on div "Add" at bounding box center [495, 382] width 29 height 13
click at [137, 319] on div "Shapes" at bounding box center [140, 382] width 19 height 5
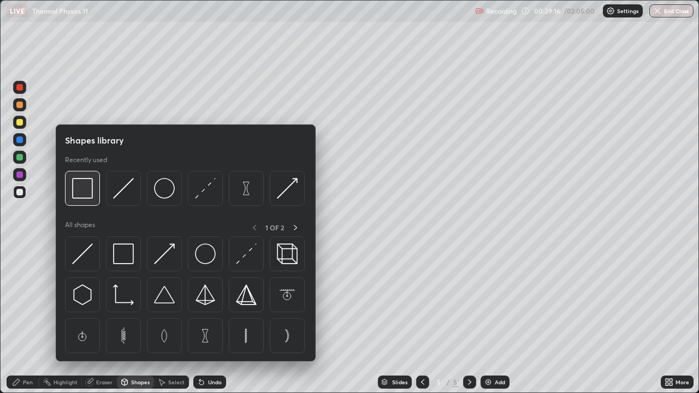
click at [84, 197] on img at bounding box center [82, 188] width 21 height 21
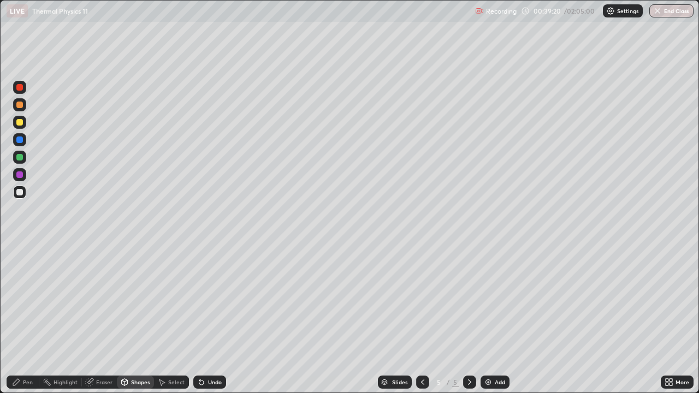
click at [134, 319] on div "Shapes" at bounding box center [140, 382] width 19 height 5
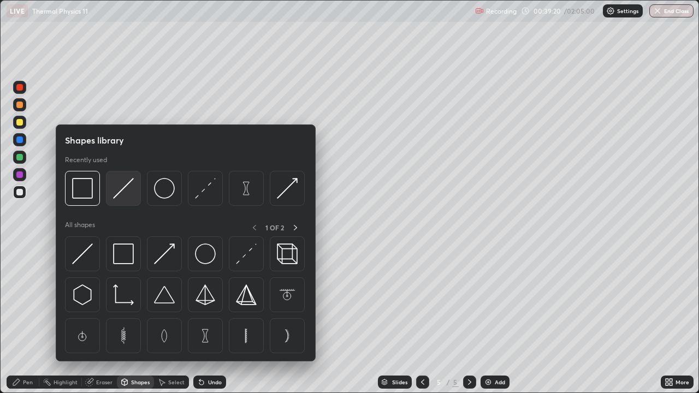
click at [127, 191] on img at bounding box center [123, 188] width 21 height 21
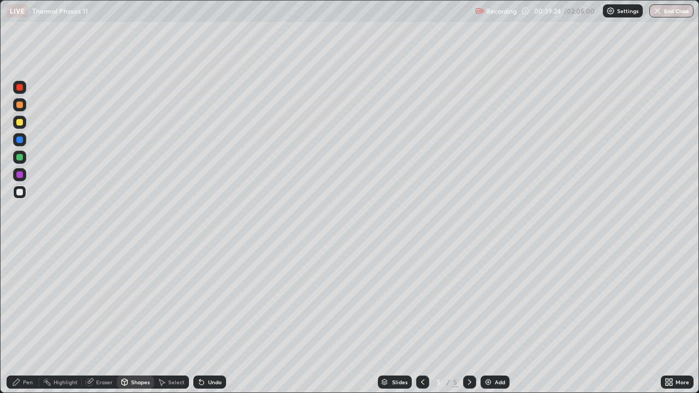
click at [29, 319] on div "Pen" at bounding box center [23, 382] width 33 height 13
click at [205, 319] on div "Undo" at bounding box center [209, 382] width 33 height 13
click at [204, 319] on icon at bounding box center [201, 382] width 9 height 9
click at [200, 319] on icon at bounding box center [201, 383] width 4 height 4
click at [203, 319] on div "Undo" at bounding box center [209, 382] width 33 height 13
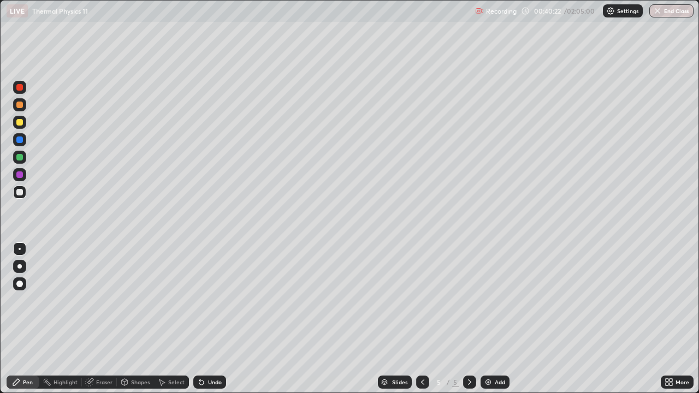
click at [21, 124] on div at bounding box center [19, 122] width 7 height 7
click at [163, 319] on icon at bounding box center [161, 382] width 9 height 9
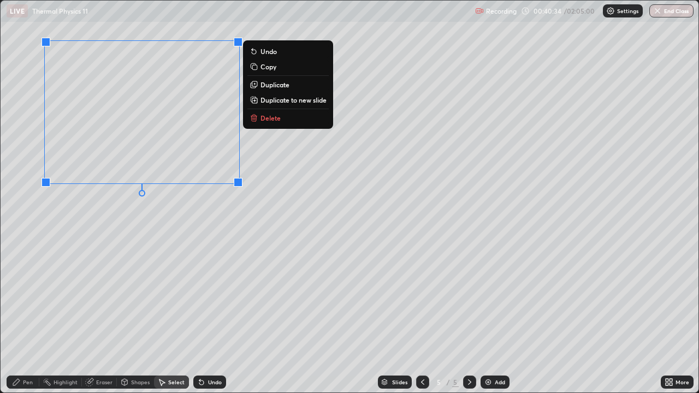
click at [271, 87] on p "Duplicate" at bounding box center [274, 84] width 29 height 9
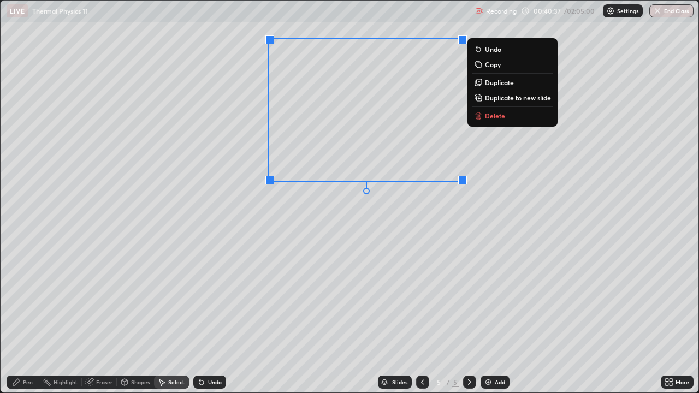
click at [365, 244] on div "0 ° Undo Copy Duplicate Duplicate to new slide Delete" at bounding box center [350, 197] width 698 height 392
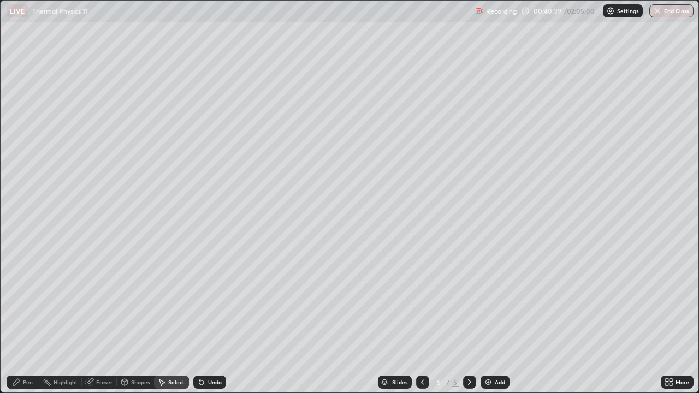
click at [28, 319] on div "Pen" at bounding box center [23, 382] width 33 height 13
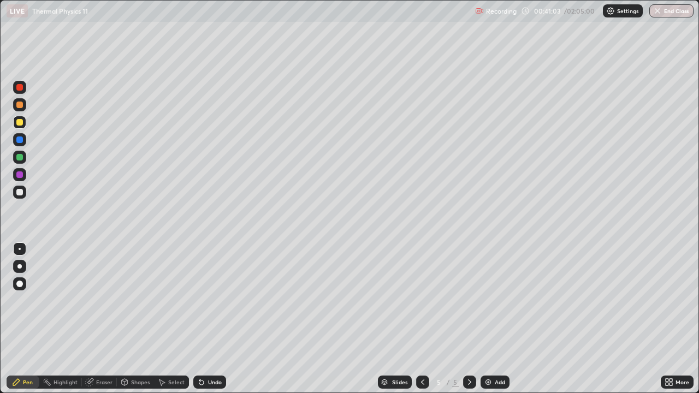
click at [20, 159] on div at bounding box center [19, 157] width 7 height 7
click at [64, 319] on div "Highlight" at bounding box center [66, 382] width 24 height 5
click at [23, 319] on div "Pen" at bounding box center [28, 382] width 10 height 5
click at [18, 198] on div at bounding box center [19, 192] width 13 height 13
click at [20, 123] on div at bounding box center [19, 122] width 7 height 7
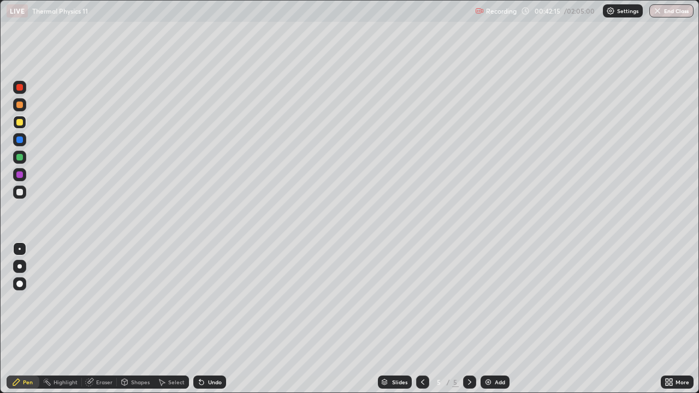
click at [19, 160] on div at bounding box center [19, 157] width 7 height 7
click at [19, 104] on div at bounding box center [19, 105] width 7 height 7
click at [23, 191] on div at bounding box center [19, 192] width 13 height 13
click at [167, 319] on div "Select" at bounding box center [171, 382] width 35 height 13
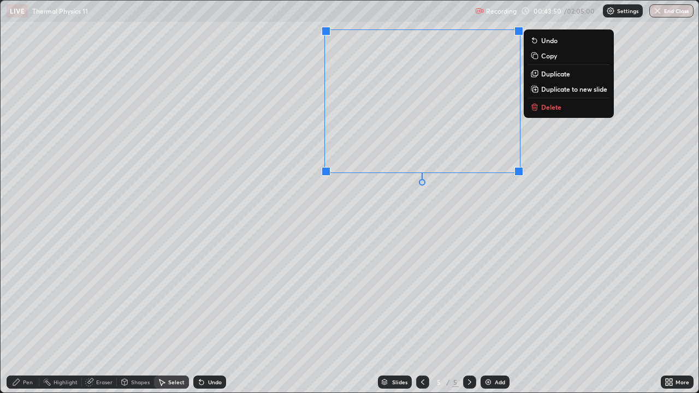
click at [393, 239] on div "0 ° Undo Copy Duplicate Duplicate to new slide Delete" at bounding box center [350, 197] width 698 height 392
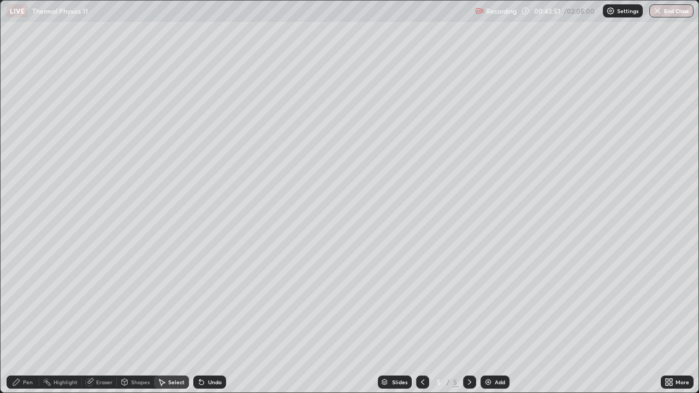
click at [24, 319] on div "Pen" at bounding box center [28, 382] width 10 height 5
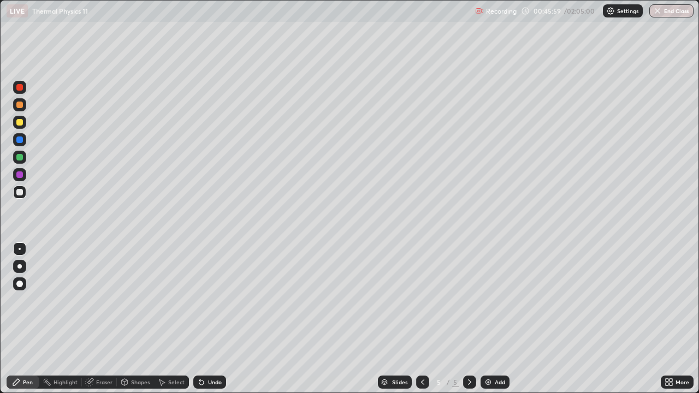
click at [20, 158] on div at bounding box center [19, 157] width 7 height 7
click at [20, 121] on div at bounding box center [19, 122] width 7 height 7
click at [210, 319] on div "Undo" at bounding box center [215, 382] width 14 height 5
click at [101, 319] on div "Eraser" at bounding box center [104, 382] width 16 height 5
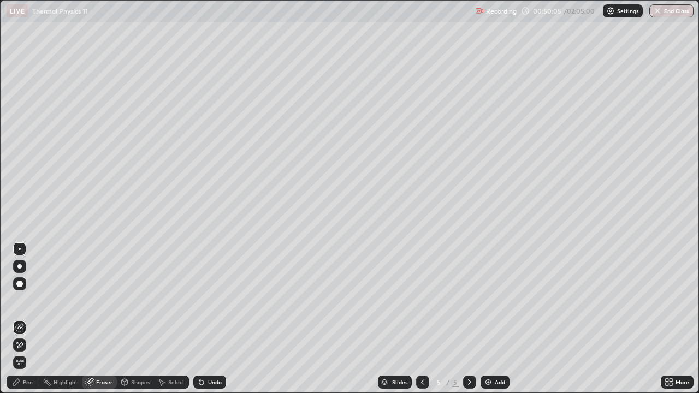
click at [31, 319] on div "Pen" at bounding box center [28, 382] width 10 height 5
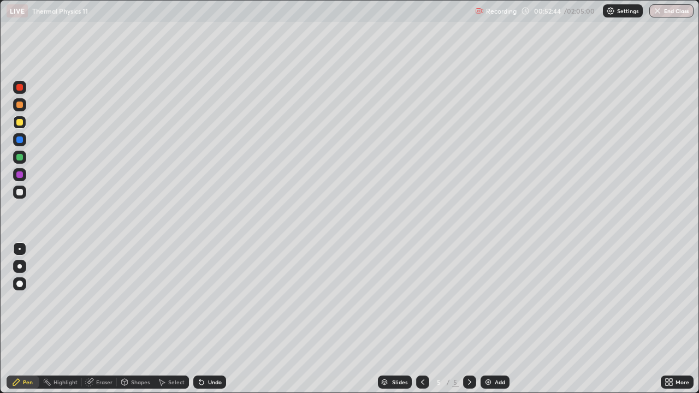
click at [493, 319] on div "Add" at bounding box center [495, 382] width 29 height 13
click at [133, 319] on div "Shapes" at bounding box center [135, 382] width 37 height 13
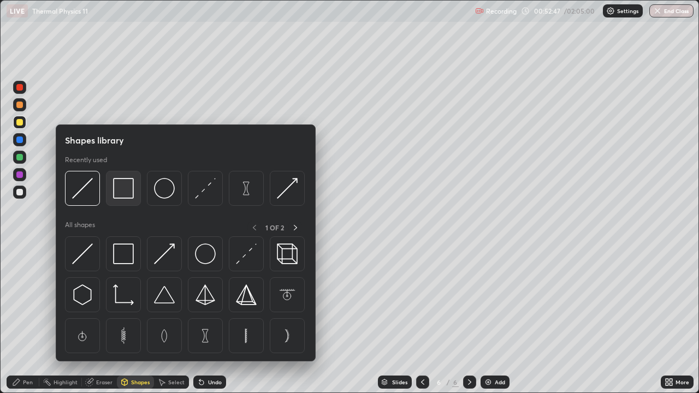
click at [126, 191] on img at bounding box center [123, 188] width 21 height 21
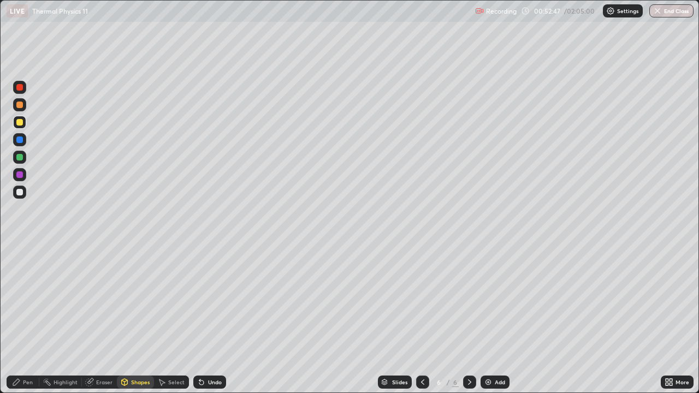
click at [21, 192] on div at bounding box center [19, 192] width 7 height 7
click at [20, 122] on div at bounding box center [19, 122] width 7 height 7
click at [19, 140] on div at bounding box center [19, 140] width 7 height 7
click at [27, 319] on div "Pen" at bounding box center [28, 382] width 10 height 5
click at [22, 193] on div at bounding box center [19, 192] width 7 height 7
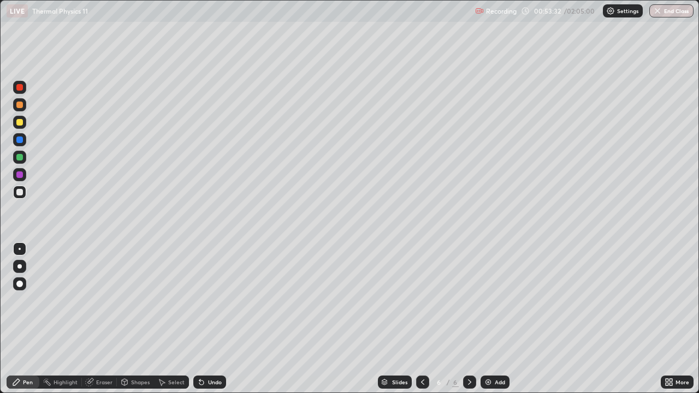
click at [19, 192] on div at bounding box center [19, 192] width 7 height 7
click at [96, 319] on div "Eraser" at bounding box center [104, 382] width 16 height 5
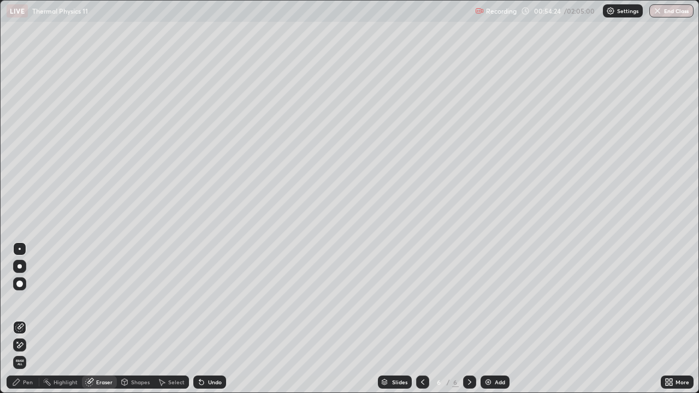
click at [27, 319] on div "Pen" at bounding box center [28, 382] width 10 height 5
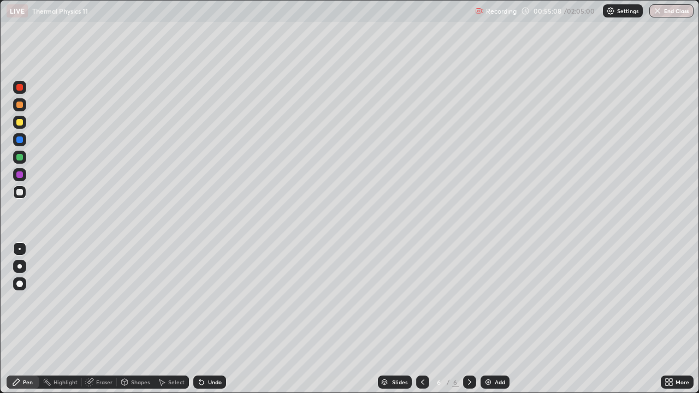
click at [96, 319] on div "Eraser" at bounding box center [104, 382] width 16 height 5
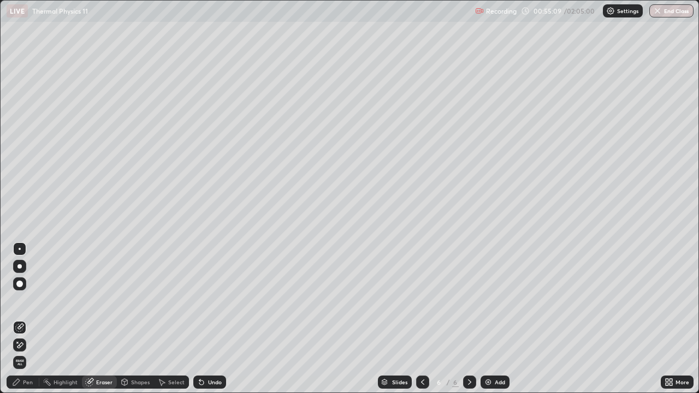
click at [159, 319] on icon at bounding box center [161, 382] width 9 height 9
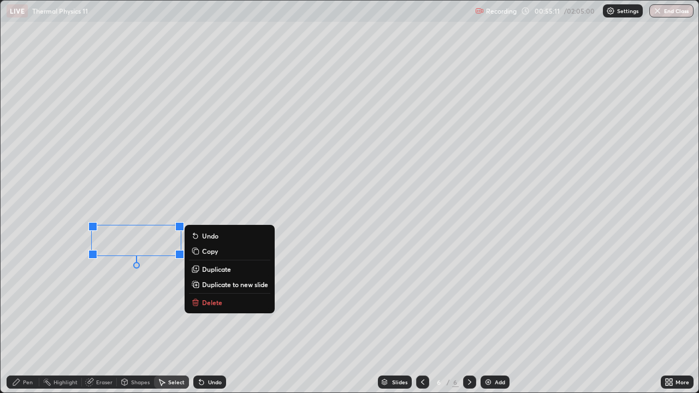
click at [204, 299] on p "Delete" at bounding box center [212, 302] width 20 height 9
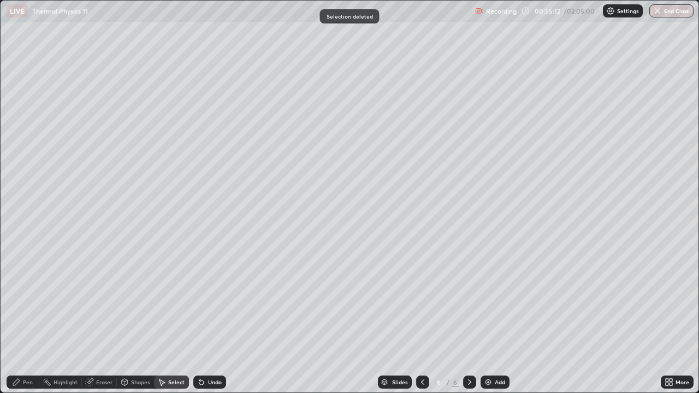
click at [22, 319] on div "Pen" at bounding box center [23, 382] width 33 height 13
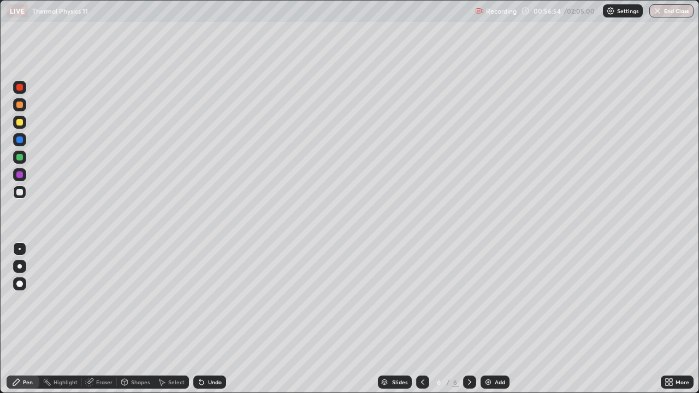
click at [209, 319] on div "Undo" at bounding box center [215, 382] width 14 height 5
click at [210, 319] on div "Undo" at bounding box center [215, 382] width 14 height 5
click at [208, 319] on div "Undo" at bounding box center [215, 382] width 14 height 5
click at [495, 319] on div "Add" at bounding box center [500, 382] width 10 height 5
click at [140, 319] on div "Shapes" at bounding box center [135, 382] width 37 height 22
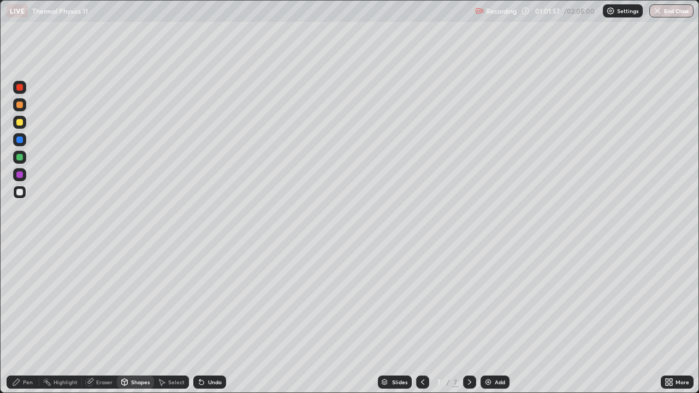
click at [22, 319] on div "Pen" at bounding box center [23, 382] width 33 height 13
click at [23, 192] on div at bounding box center [19, 192] width 13 height 13
click at [22, 104] on div at bounding box center [19, 105] width 7 height 7
click at [16, 194] on div at bounding box center [19, 192] width 13 height 13
click at [197, 319] on icon at bounding box center [201, 382] width 9 height 9
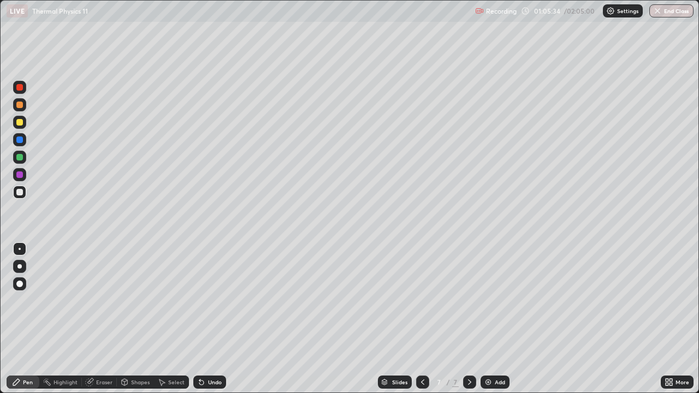
click at [484, 319] on img at bounding box center [488, 382] width 9 height 9
click at [20, 193] on div at bounding box center [19, 192] width 7 height 7
click at [133, 319] on div "Shapes" at bounding box center [140, 382] width 19 height 5
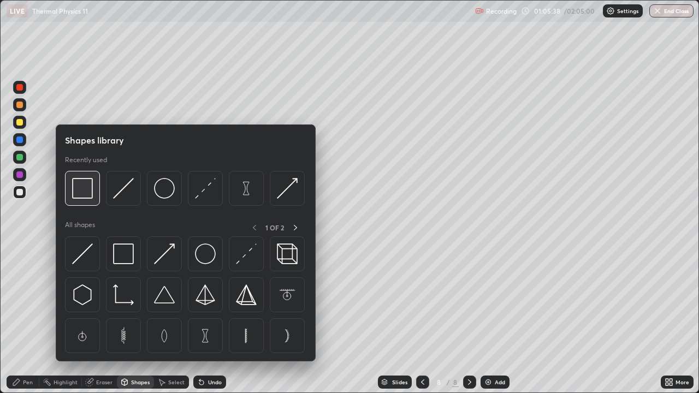
click at [81, 194] on img at bounding box center [82, 188] width 21 height 21
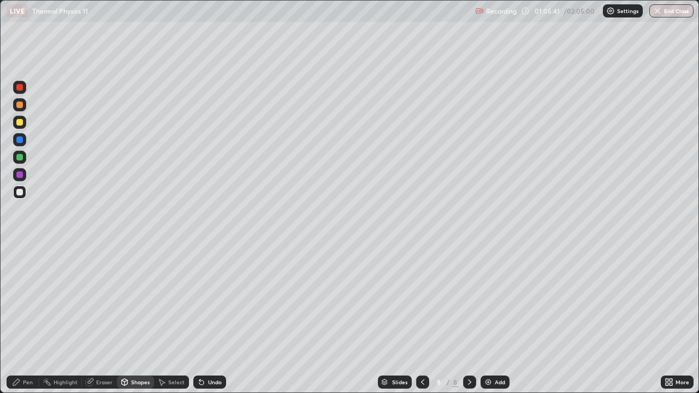
click at [19, 123] on div at bounding box center [19, 122] width 7 height 7
click at [17, 140] on div at bounding box center [19, 140] width 7 height 7
click at [28, 319] on div "Pen" at bounding box center [28, 382] width 10 height 5
click at [20, 192] on div at bounding box center [19, 192] width 7 height 7
click at [109, 319] on div "Eraser" at bounding box center [104, 382] width 16 height 5
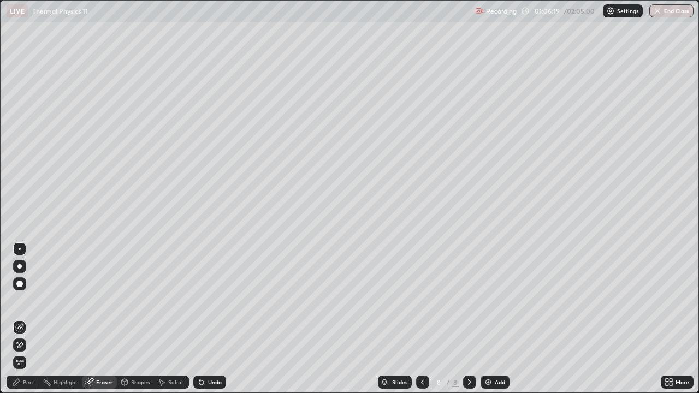
click at [35, 319] on div "Pen" at bounding box center [23, 382] width 33 height 13
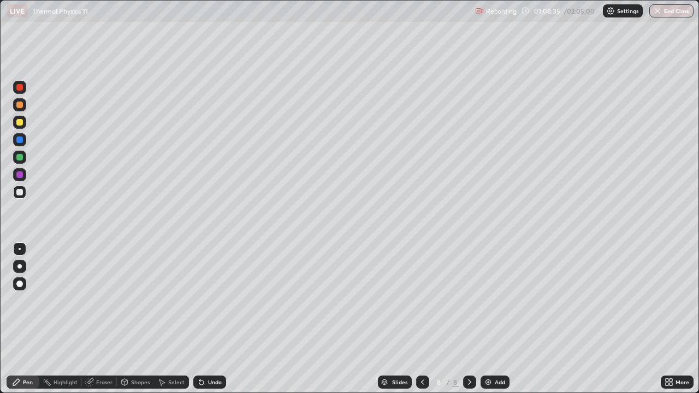
click at [110, 319] on div "Eraser" at bounding box center [104, 382] width 16 height 5
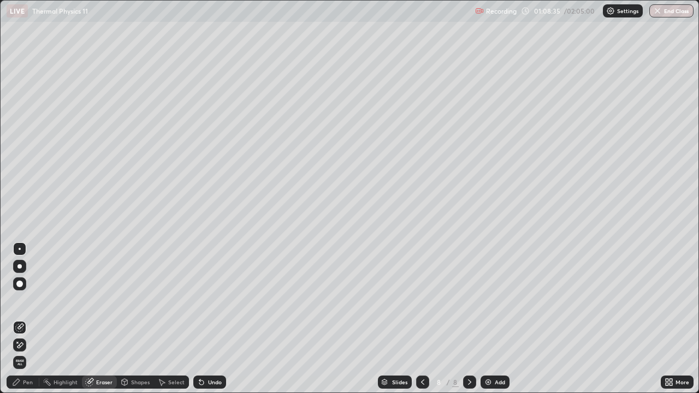
click at [131, 319] on div "Shapes" at bounding box center [140, 382] width 19 height 5
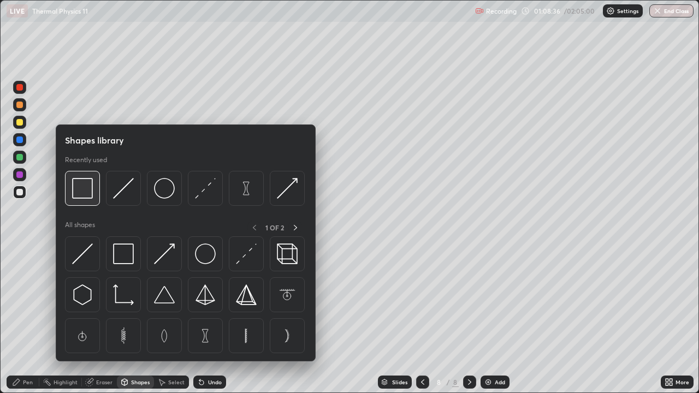
click at [81, 195] on img at bounding box center [82, 188] width 21 height 21
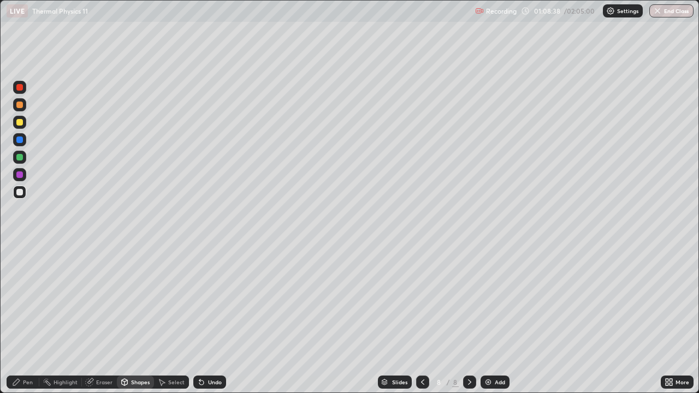
click at [33, 319] on div "Pen" at bounding box center [23, 382] width 33 height 13
click at [503, 319] on div "Add" at bounding box center [500, 382] width 10 height 5
click at [22, 198] on div at bounding box center [19, 192] width 13 height 13
click at [22, 197] on div at bounding box center [19, 192] width 13 height 13
click at [133, 319] on div "Shapes" at bounding box center [135, 382] width 37 height 13
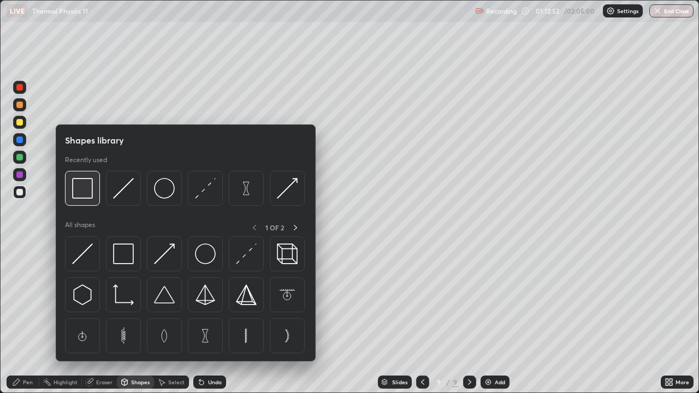
click at [86, 196] on img at bounding box center [82, 188] width 21 height 21
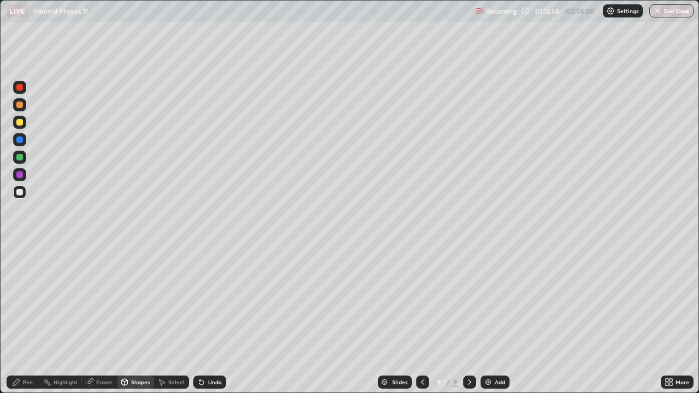
click at [24, 196] on div at bounding box center [19, 192] width 13 height 13
click at [25, 319] on div "Pen" at bounding box center [28, 382] width 10 height 5
click at [134, 319] on div "Shapes" at bounding box center [140, 382] width 19 height 5
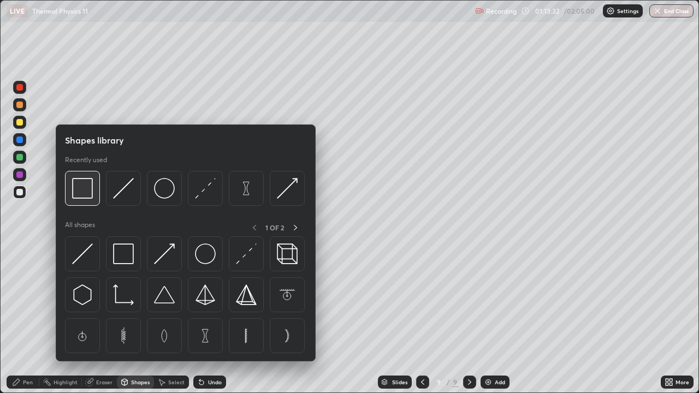
click at [90, 194] on img at bounding box center [82, 188] width 21 height 21
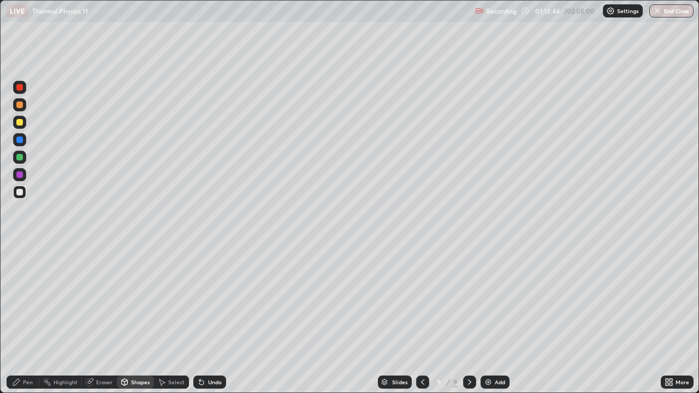
click at [26, 319] on div "Pen" at bounding box center [28, 382] width 10 height 5
click at [25, 105] on div at bounding box center [19, 104] width 13 height 13
click at [20, 192] on div at bounding box center [19, 192] width 7 height 7
click at [63, 319] on div "Highlight" at bounding box center [66, 382] width 24 height 5
click at [27, 319] on div "Pen" at bounding box center [28, 382] width 10 height 5
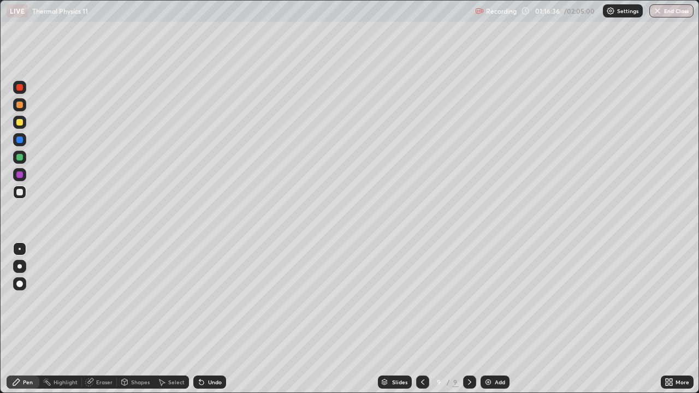
click at [20, 158] on div at bounding box center [19, 157] width 7 height 7
click at [21, 197] on div at bounding box center [19, 192] width 13 height 13
click at [20, 193] on div at bounding box center [19, 192] width 7 height 7
click at [19, 122] on div at bounding box center [19, 122] width 7 height 7
click at [498, 319] on div "Add" at bounding box center [500, 382] width 10 height 5
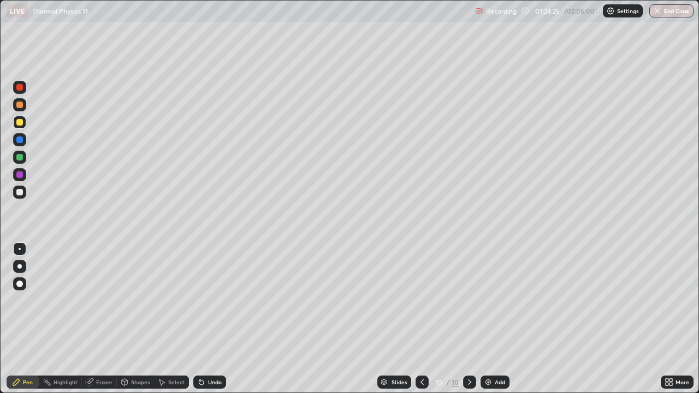
click at [140, 319] on div "Shapes" at bounding box center [140, 382] width 19 height 5
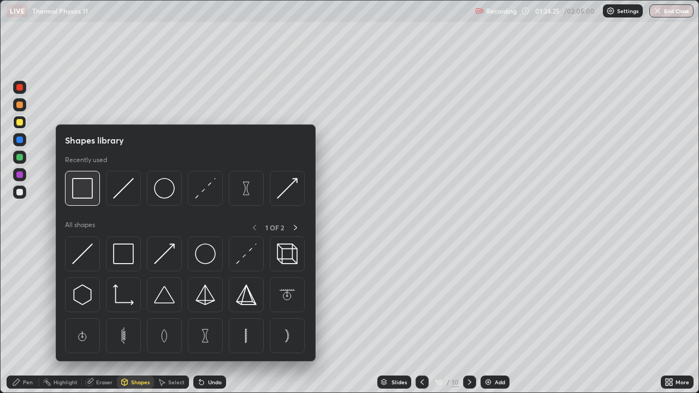
click at [86, 195] on img at bounding box center [82, 188] width 21 height 21
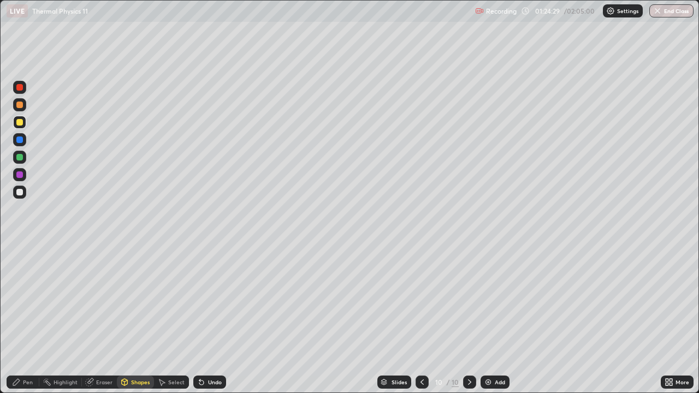
click at [136, 319] on div "Shapes" at bounding box center [140, 382] width 19 height 5
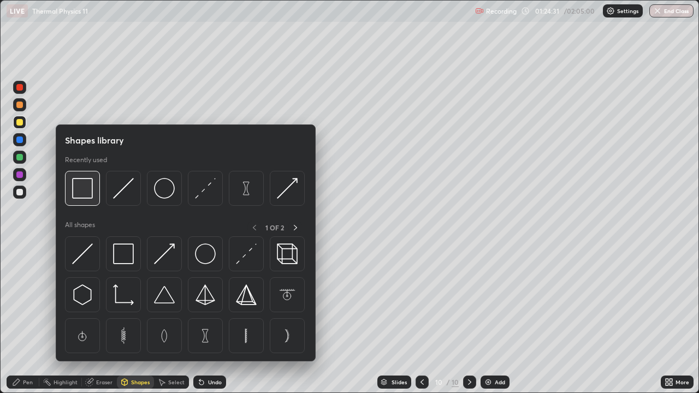
click at [81, 189] on img at bounding box center [82, 188] width 21 height 21
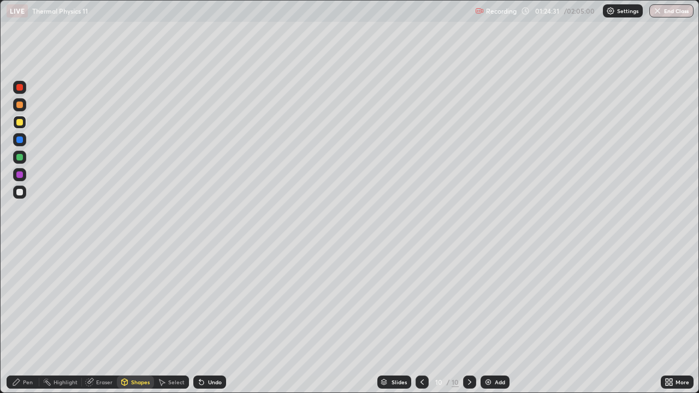
click at [19, 174] on div at bounding box center [19, 174] width 7 height 7
click at [132, 319] on div "Shapes" at bounding box center [140, 382] width 19 height 5
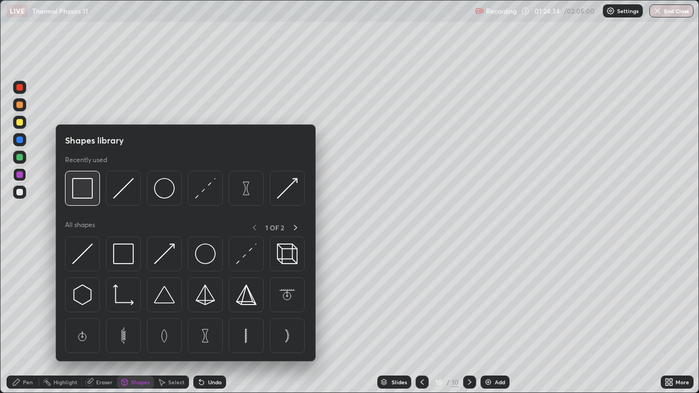
click at [82, 190] on img at bounding box center [82, 188] width 21 height 21
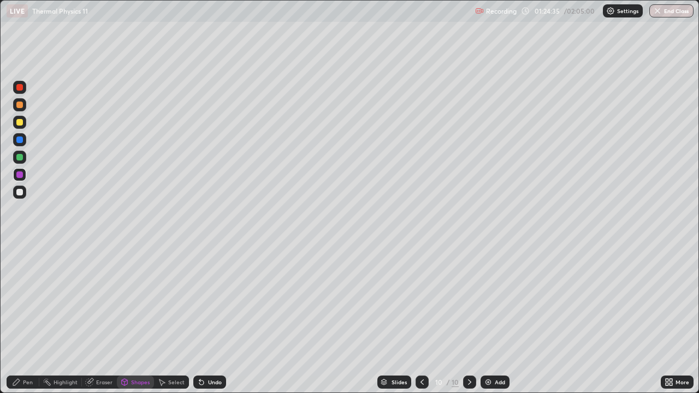
click at [22, 141] on div at bounding box center [19, 140] width 7 height 7
click at [204, 319] on icon at bounding box center [201, 382] width 9 height 9
click at [20, 139] on div at bounding box center [19, 140] width 7 height 7
click at [32, 319] on div "Pen" at bounding box center [28, 382] width 10 height 5
click at [20, 195] on div at bounding box center [19, 192] width 7 height 7
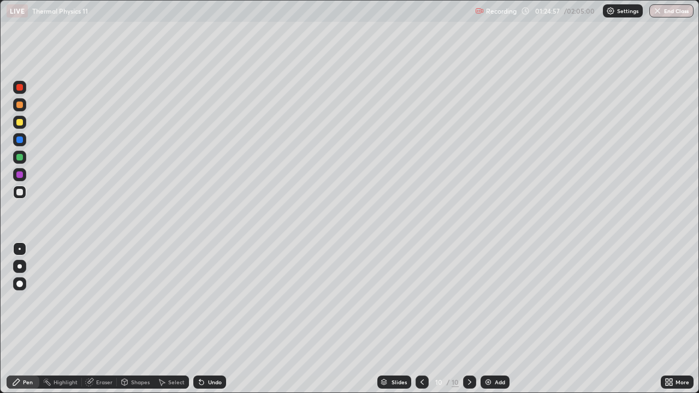
click at [204, 319] on div "Undo" at bounding box center [209, 382] width 33 height 13
click at [137, 319] on div "Shapes" at bounding box center [135, 382] width 37 height 13
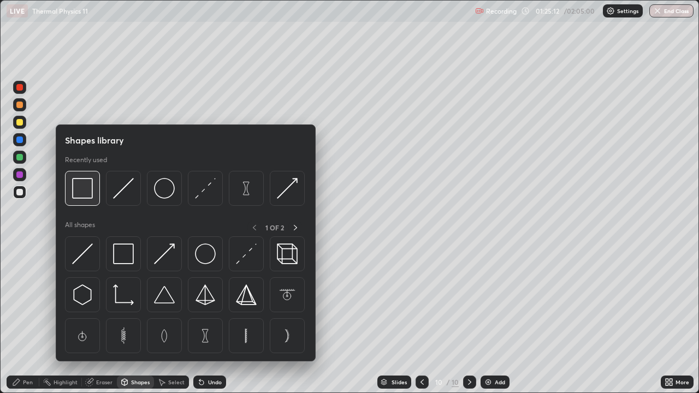
click at [85, 193] on img at bounding box center [82, 188] width 21 height 21
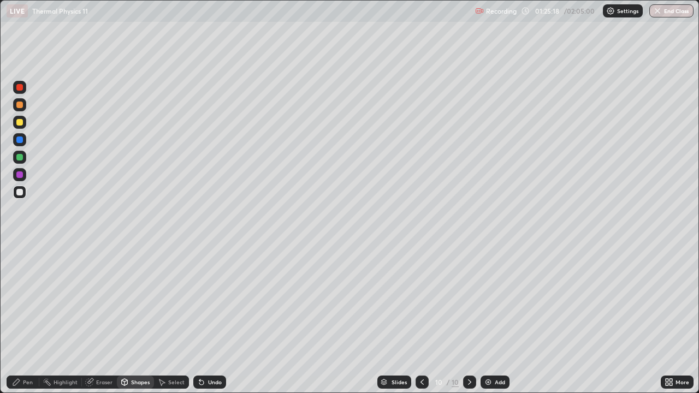
click at [27, 319] on div "Pen" at bounding box center [23, 382] width 33 height 13
click at [134, 319] on div "Shapes" at bounding box center [135, 382] width 37 height 13
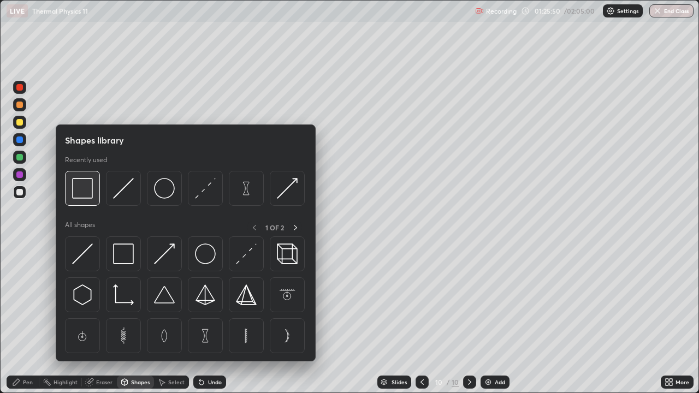
click at [87, 195] on img at bounding box center [82, 188] width 21 height 21
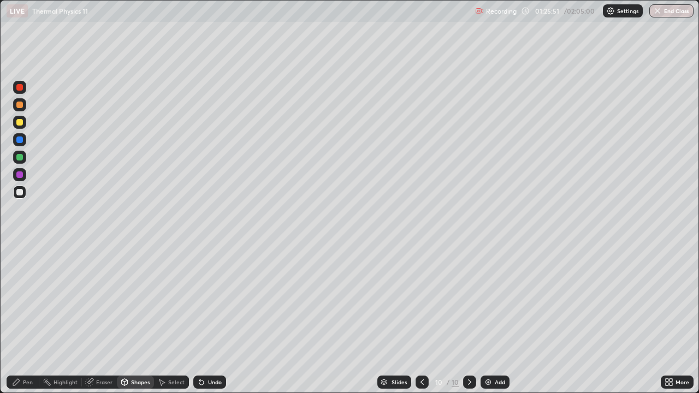
click at [20, 140] on div at bounding box center [19, 140] width 7 height 7
click at [22, 319] on div "Pen" at bounding box center [23, 382] width 33 height 13
click at [18, 196] on div at bounding box center [19, 192] width 13 height 13
click at [209, 319] on div "Undo" at bounding box center [209, 382] width 33 height 13
click at [208, 319] on div "Undo" at bounding box center [209, 382] width 33 height 13
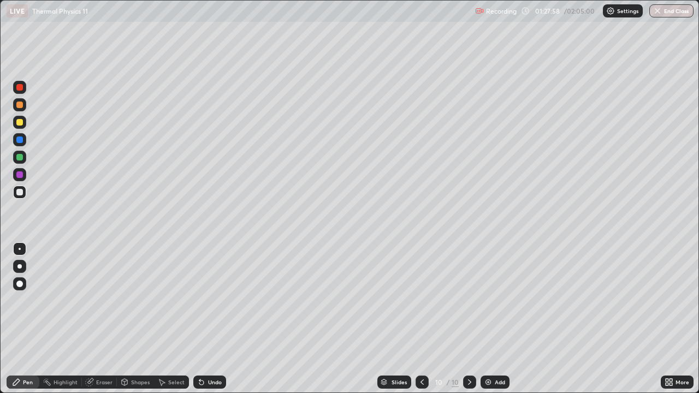
click at [200, 319] on icon at bounding box center [201, 383] width 4 height 4
click at [19, 159] on div at bounding box center [19, 157] width 7 height 7
click at [20, 197] on div at bounding box center [19, 192] width 13 height 13
click at [673, 7] on button "End Class" at bounding box center [671, 10] width 44 height 13
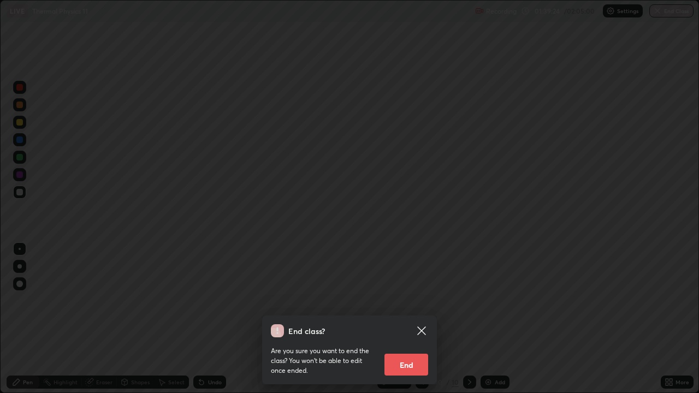
click at [404, 319] on button "End" at bounding box center [406, 365] width 44 height 22
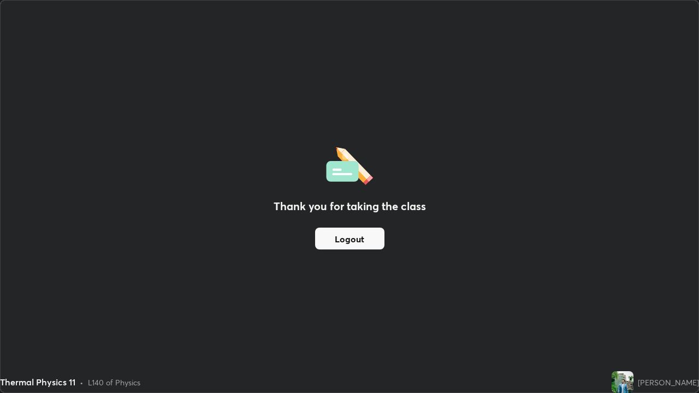
click at [345, 237] on button "Logout" at bounding box center [349, 239] width 69 height 22
click at [348, 239] on button "Logout" at bounding box center [349, 239] width 69 height 22
click at [344, 238] on button "Logout" at bounding box center [349, 239] width 69 height 22
click at [342, 240] on button "Logout" at bounding box center [349, 239] width 69 height 22
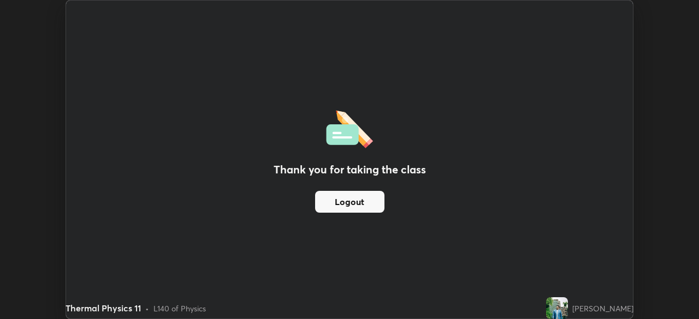
scroll to position [54291, 53911]
